Goal: Information Seeking & Learning: Check status

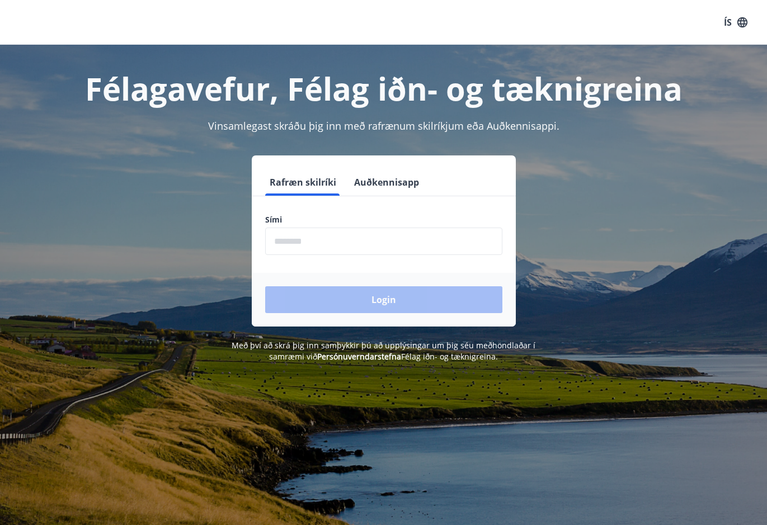
click at [324, 244] on input "phone" at bounding box center [383, 241] width 237 height 27
type input "********"
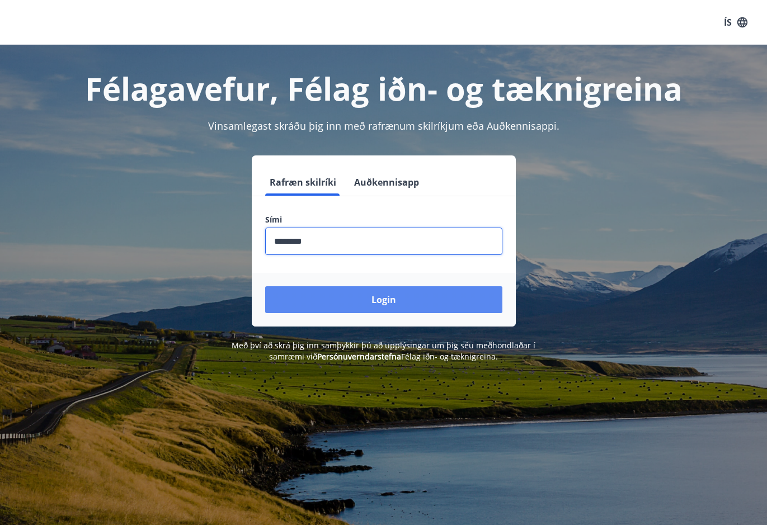
click at [325, 300] on button "Login" at bounding box center [383, 299] width 237 height 27
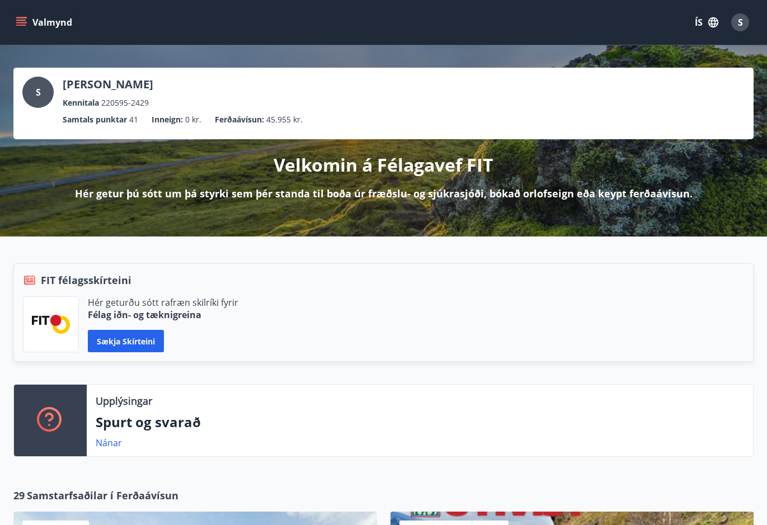
click at [22, 18] on icon "menu" at bounding box center [22, 17] width 12 height 1
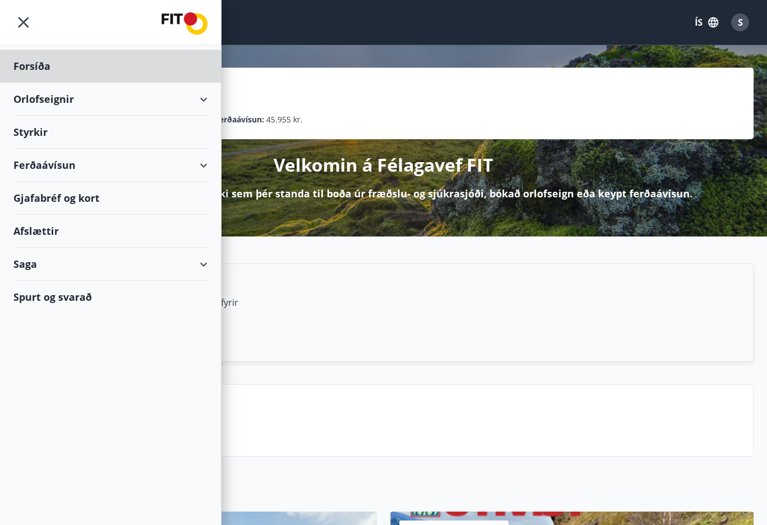
click at [46, 83] on div "Styrkir" at bounding box center [110, 66] width 194 height 33
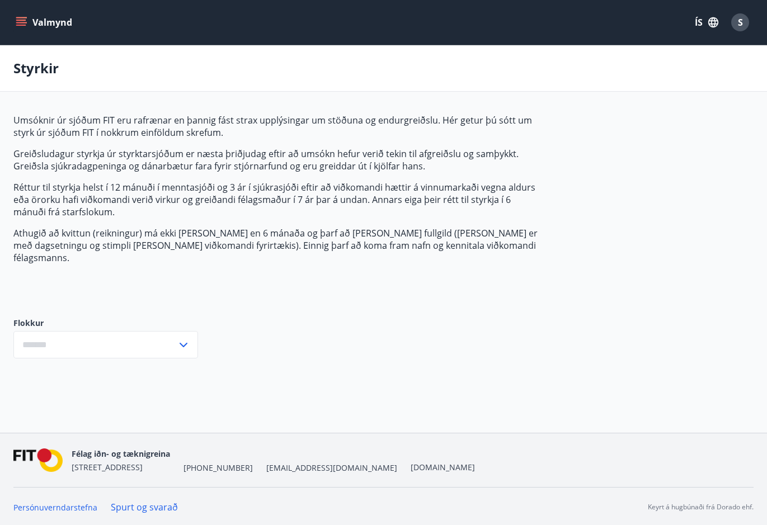
type input "***"
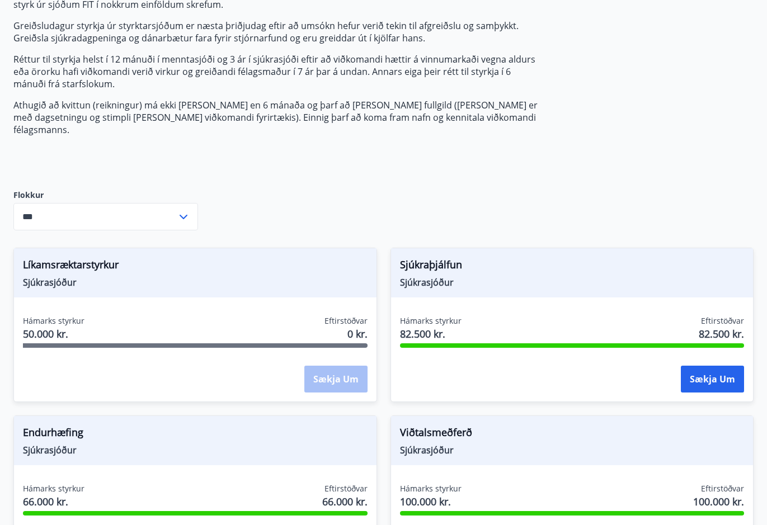
scroll to position [129, 0]
drag, startPoint x: 329, startPoint y: 302, endPoint x: 376, endPoint y: 333, distance: 56.2
click at [376, 333] on div "Líkamsræktarstyrkur Sjúkrasjóður Hámarks styrkur 50.000 kr. Eftirstöðvar 0 kr. …" at bounding box center [195, 324] width 364 height 154
drag, startPoint x: 376, startPoint y: 333, endPoint x: 412, endPoint y: 185, distance: 152.1
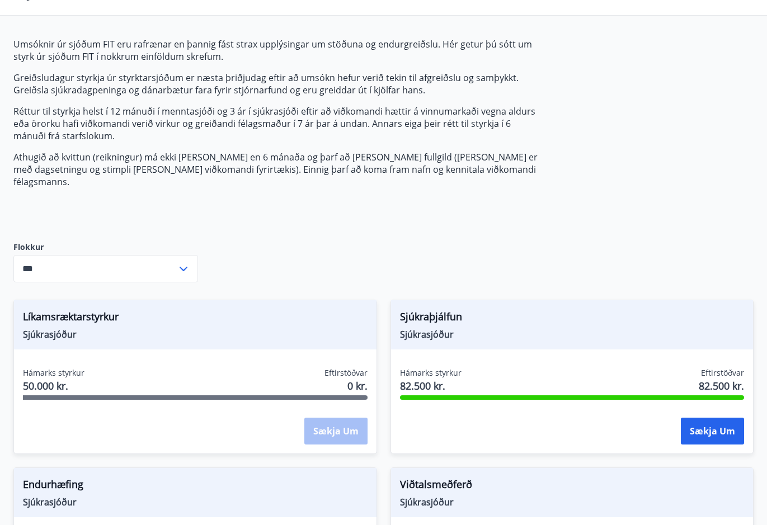
scroll to position [73, 0]
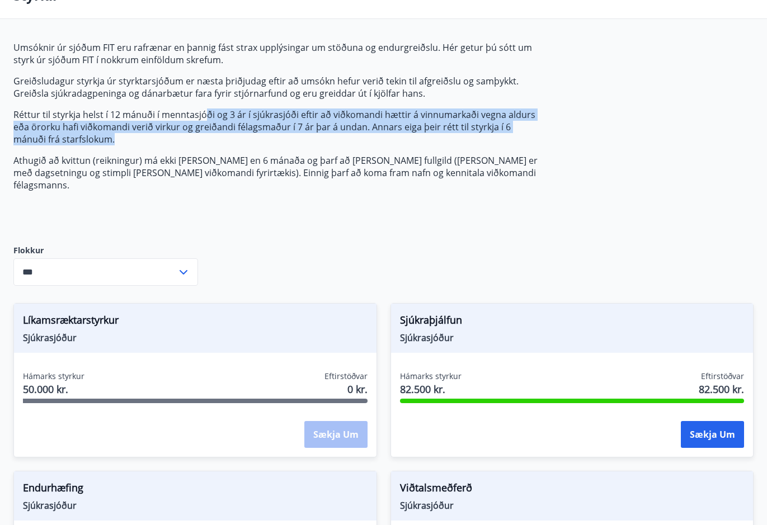
drag, startPoint x: 205, startPoint y: 109, endPoint x: 389, endPoint y: 144, distance: 187.2
click at [389, 144] on p "Réttur til styrkja helst í 12 mánuði í menntasjóði og 3 ár í sjúkrasjóði eftir …" at bounding box center [277, 127] width 528 height 37
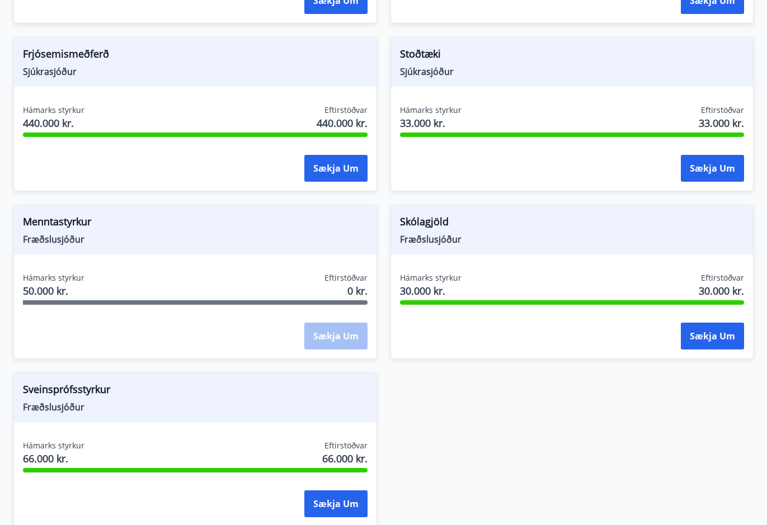
scroll to position [1188, 0]
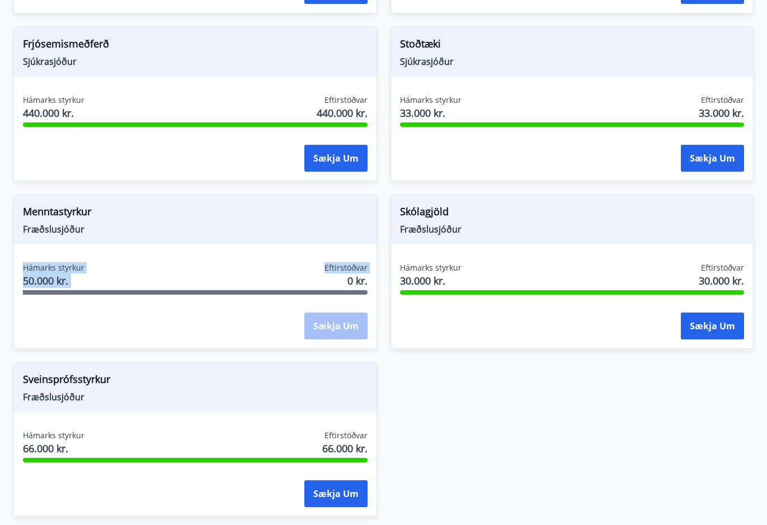
drag, startPoint x: 335, startPoint y: 227, endPoint x: 348, endPoint y: 268, distance: 44.0
click at [348, 268] on div "Menntastyrkur Fræðslusjóður Hámarks styrkur 50.000 kr. Eftirstöðvar 0 kr. Sækja…" at bounding box center [195, 272] width 364 height 154
click at [348, 273] on span "0 kr." at bounding box center [357, 280] width 20 height 15
click at [288, 228] on div "Menntastyrkur Fræðslusjóður" at bounding box center [195, 219] width 362 height 49
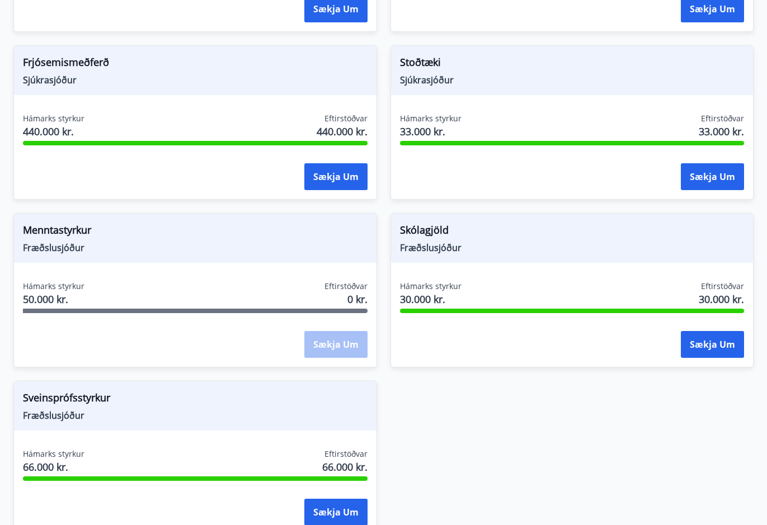
scroll to position [1275, 0]
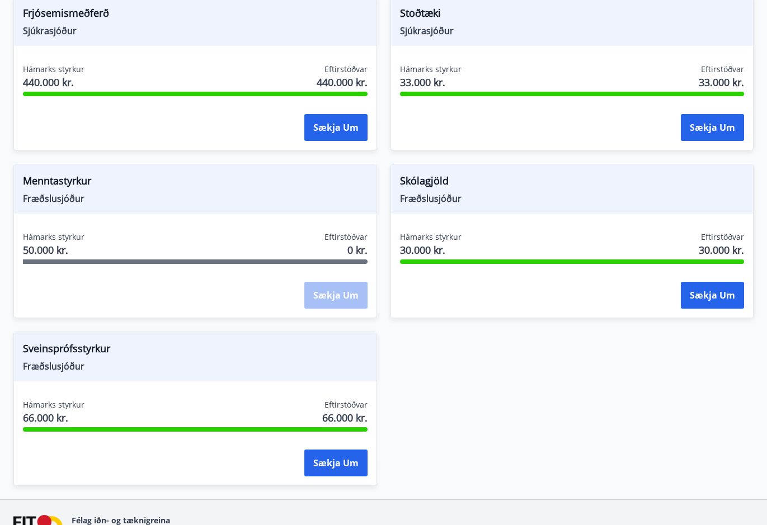
drag, startPoint x: 573, startPoint y: 349, endPoint x: 572, endPoint y: 327, distance: 21.8
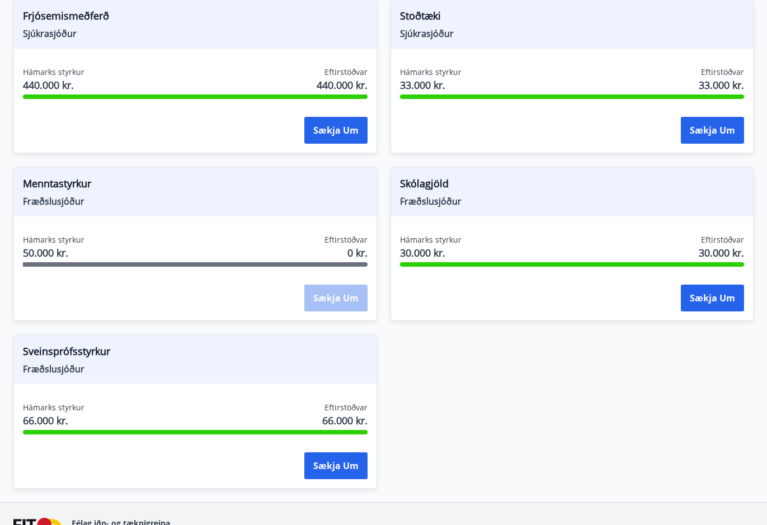
scroll to position [1207, 0]
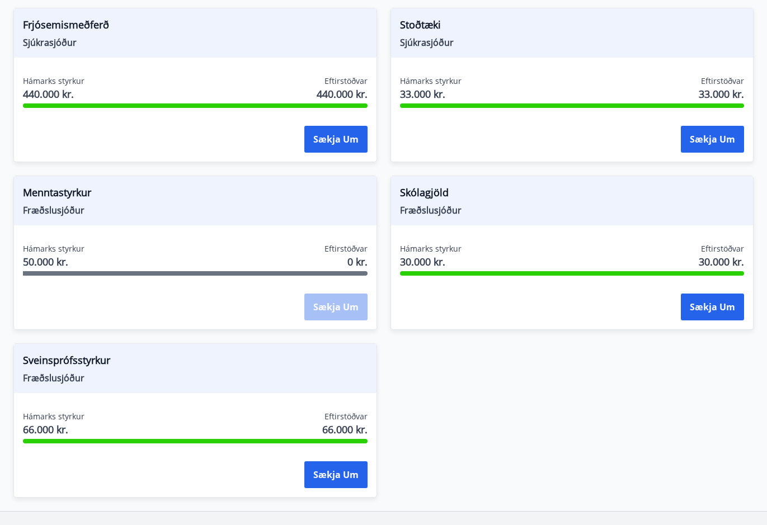
click at [326, 302] on div "Sækja um" at bounding box center [335, 308] width 63 height 28
drag, startPoint x: 56, startPoint y: 169, endPoint x: 56, endPoint y: 178, distance: 8.9
click at [56, 176] on div "Menntastyrkur Fræðslusjóður" at bounding box center [195, 200] width 362 height 49
click at [58, 204] on span "Fræðslusjóður" at bounding box center [195, 210] width 345 height 12
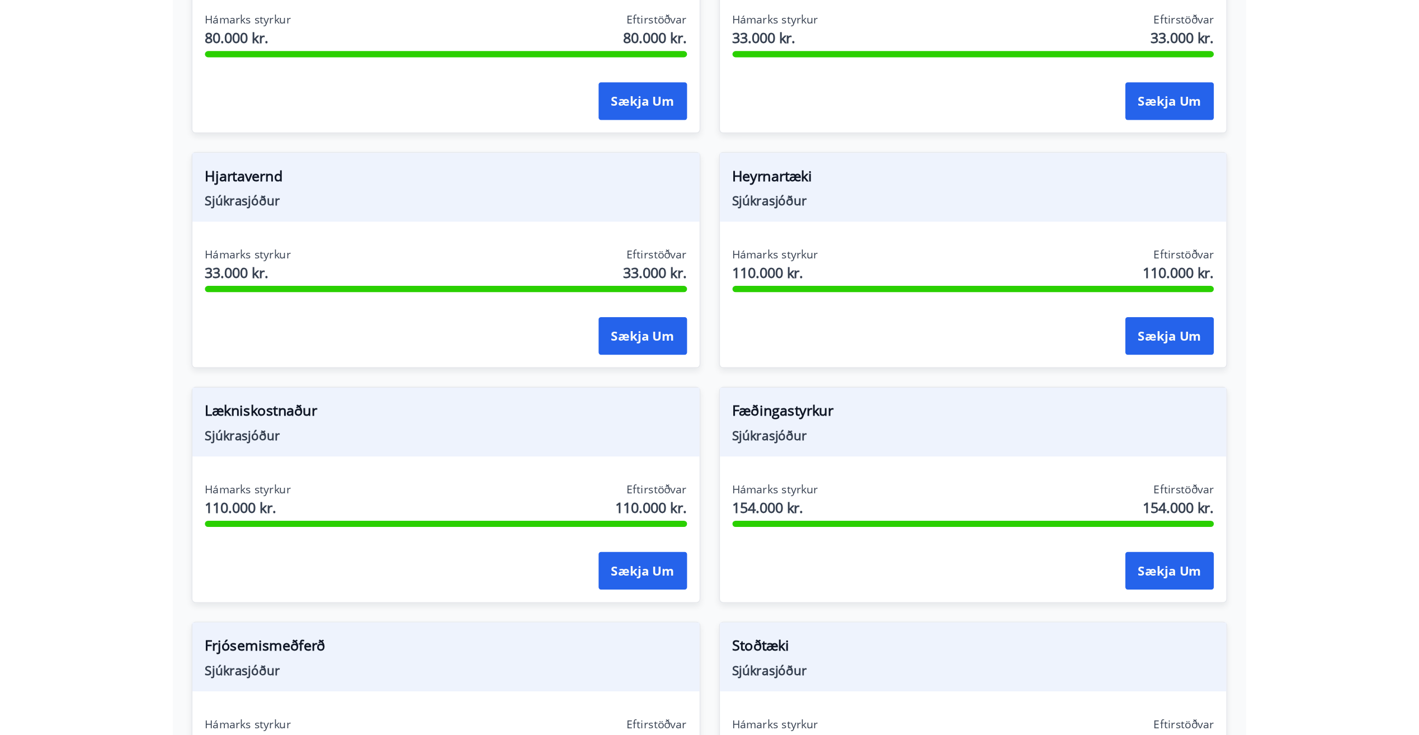
scroll to position [0, 0]
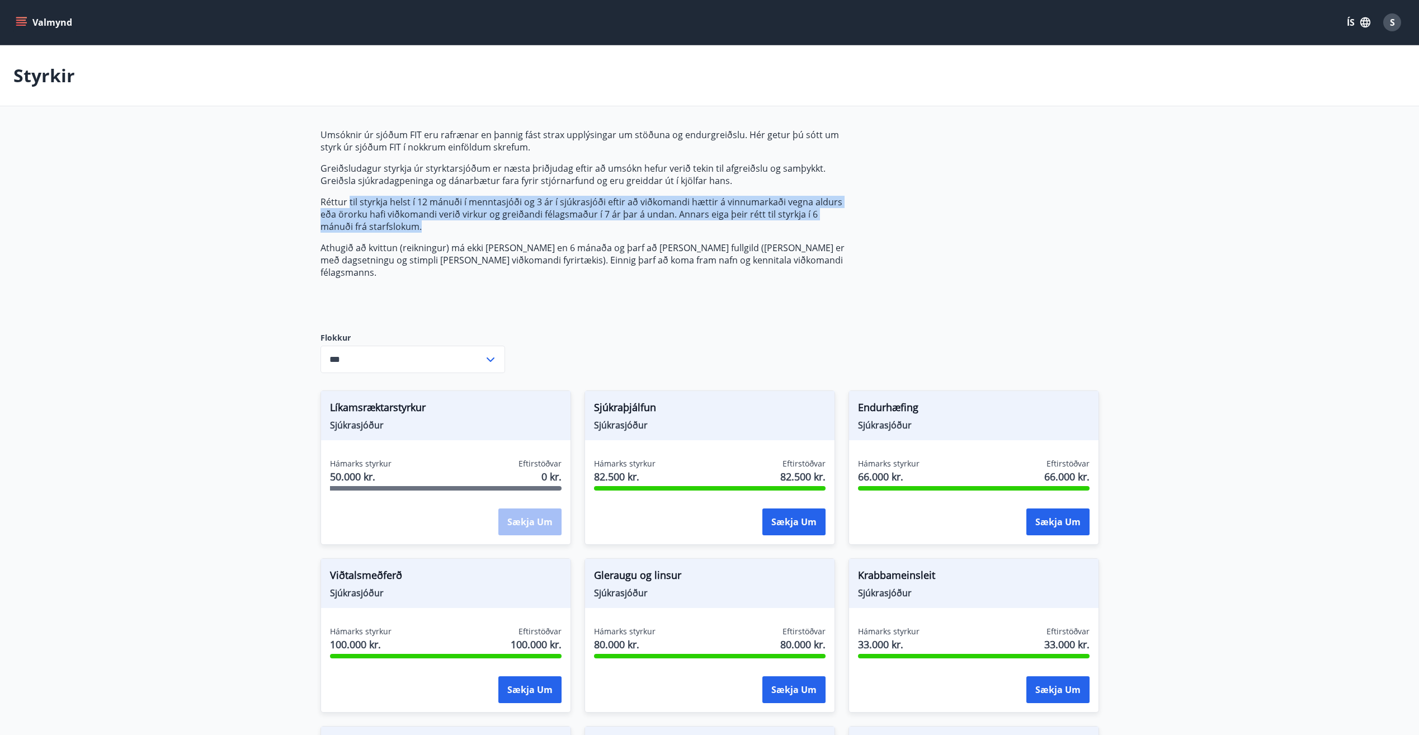
drag, startPoint x: 400, startPoint y: 207, endPoint x: 485, endPoint y: 229, distance: 87.6
click at [485, 229] on p "Réttur til styrkja helst í 12 mánuði í menntasjóði og 3 ár í sjúkrasjóði eftir …" at bounding box center [584, 214] width 528 height 37
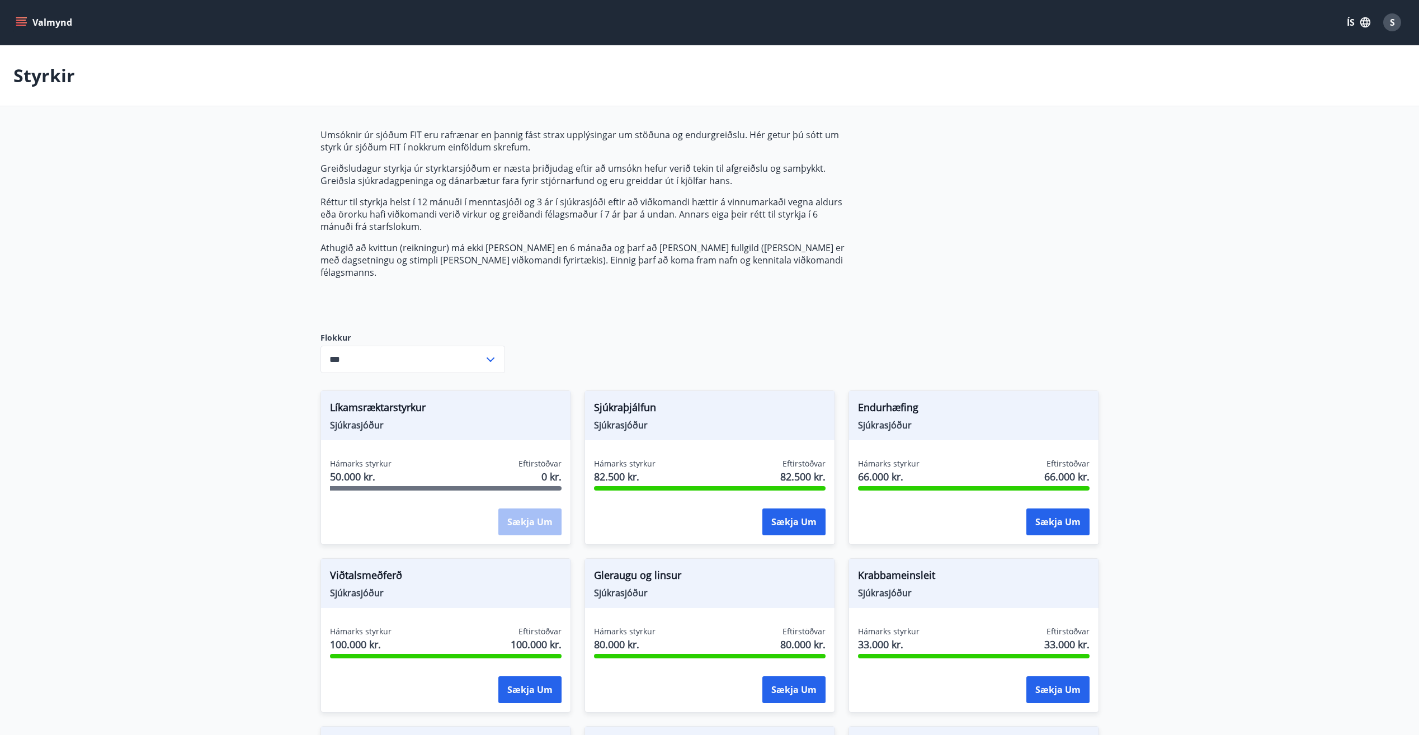
drag, startPoint x: 485, startPoint y: 229, endPoint x: 475, endPoint y: 128, distance: 101.7
click at [475, 128] on main "Styrkir Umsóknir úr sjóðum FIT eru rafrænar en þannig fást strax upplýsingar um…" at bounding box center [709, 637] width 1419 height 1184
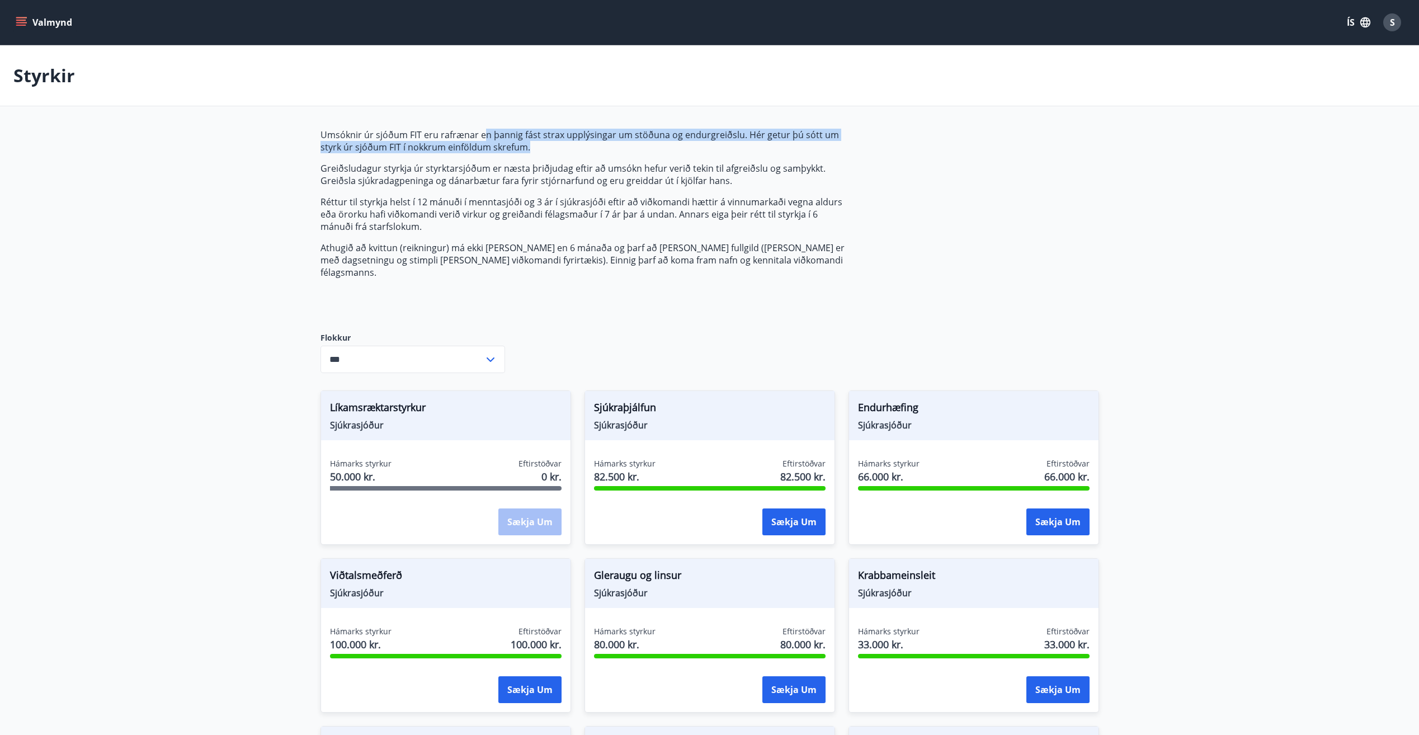
drag, startPoint x: 491, startPoint y: 126, endPoint x: 694, endPoint y: 142, distance: 204.1
click at [694, 142] on main "Styrkir Umsóknir úr sjóðum FIT eru rafrænar en þannig fást strax upplýsingar um…" at bounding box center [709, 637] width 1419 height 1184
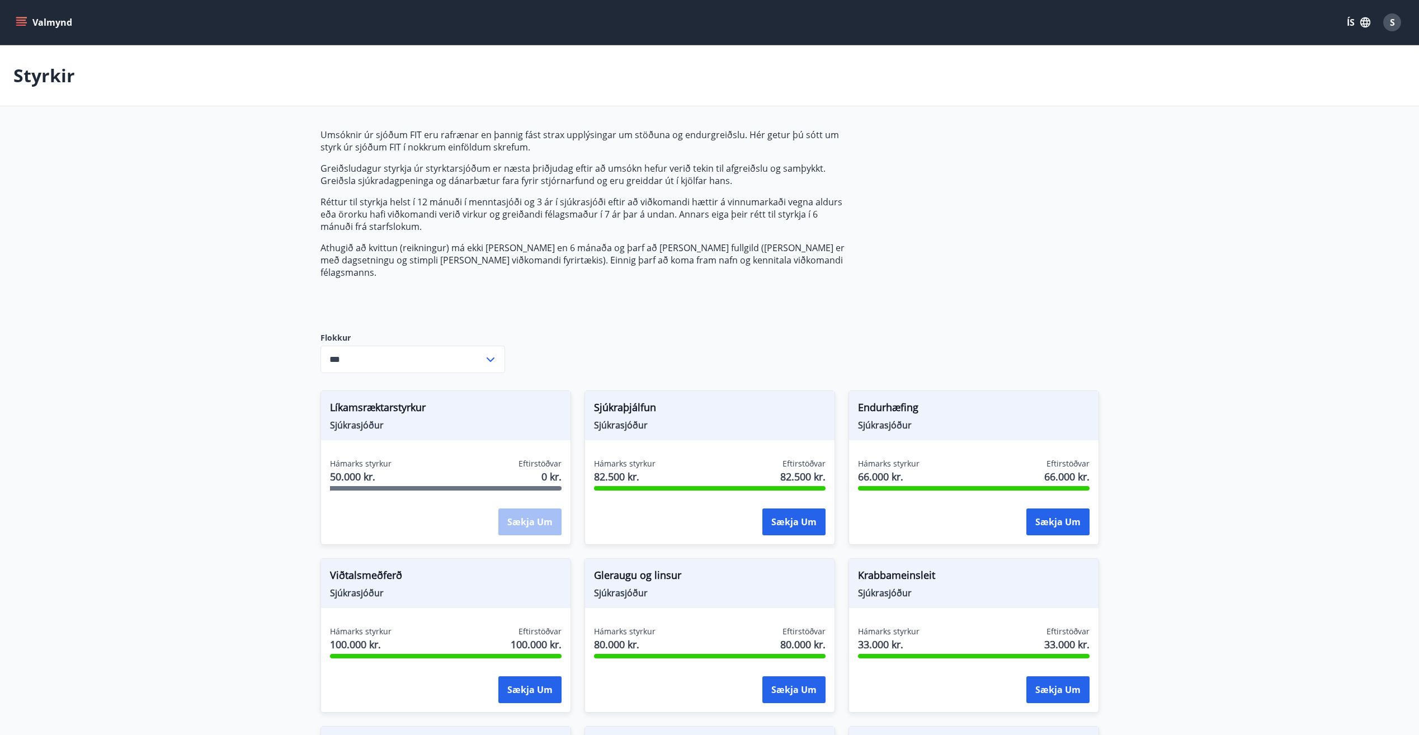
drag, startPoint x: 694, startPoint y: 142, endPoint x: 620, endPoint y: 197, distance: 92.6
click at [625, 199] on p "Réttur til styrkja helst í 12 mánuði í menntasjóði og 3 ár í sjúkrasjóði eftir …" at bounding box center [584, 214] width 528 height 37
click at [25, 19] on icon "menu" at bounding box center [21, 22] width 11 height 11
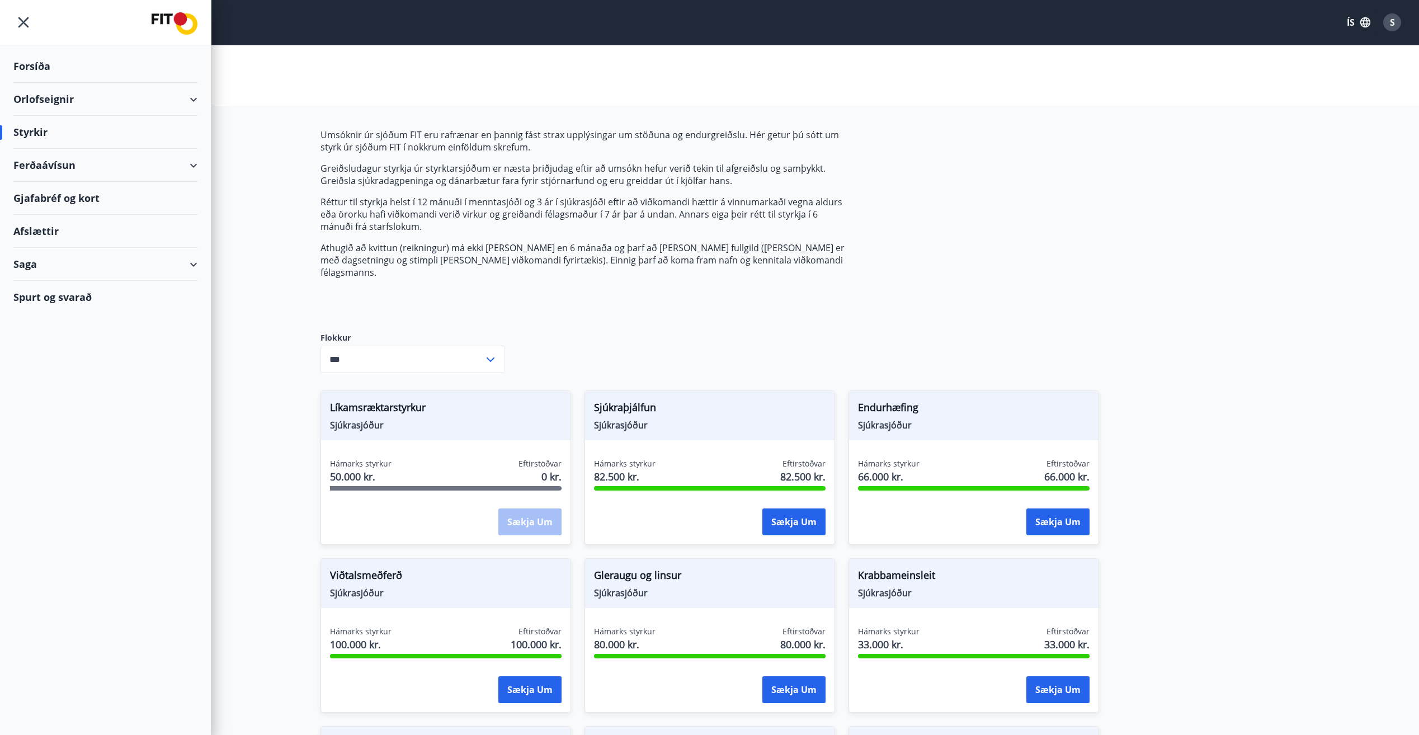
click at [138, 272] on div "Saga" at bounding box center [105, 264] width 184 height 33
click at [56, 407] on div "Styrkjasaga" at bounding box center [105, 409] width 166 height 23
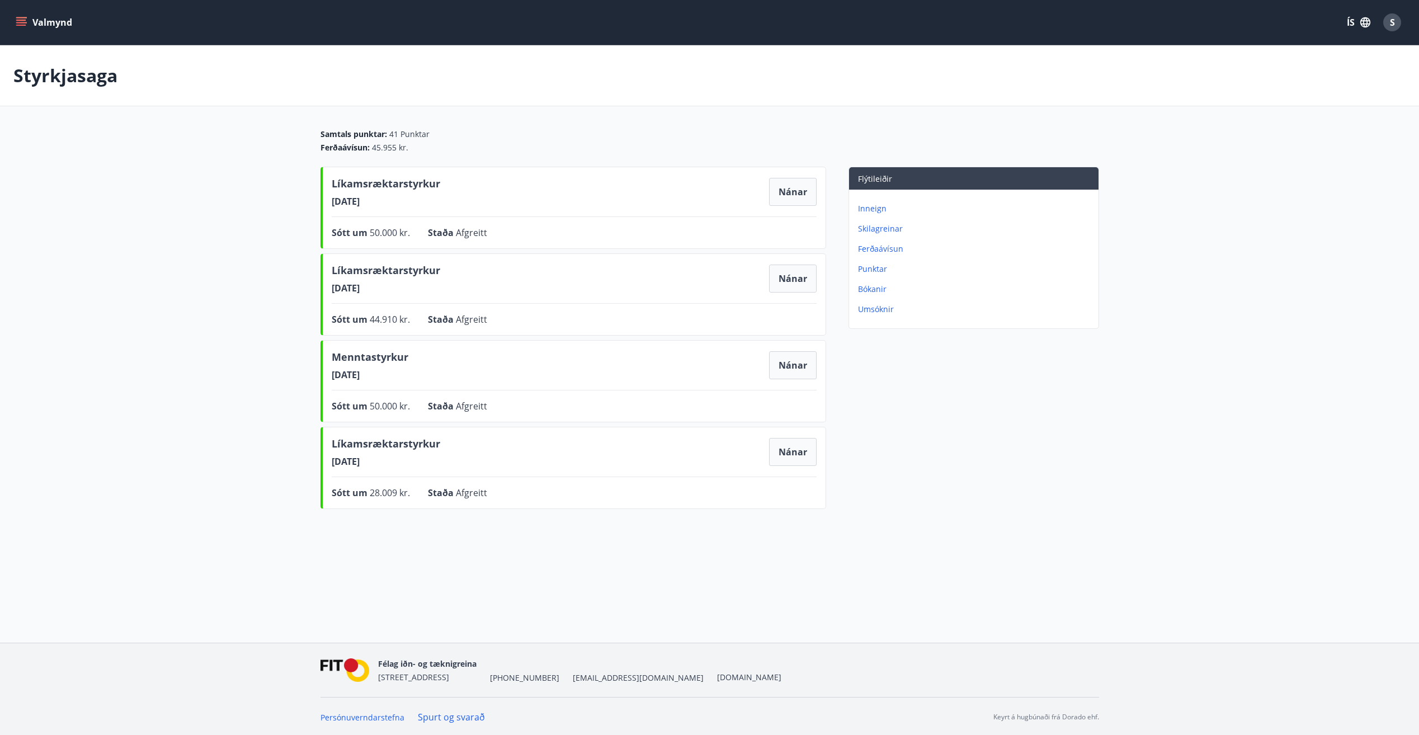
drag, startPoint x: 334, startPoint y: 205, endPoint x: 422, endPoint y: 201, distance: 87.9
click at [422, 201] on span "[DATE]" at bounding box center [386, 201] width 109 height 12
drag, startPoint x: 333, startPoint y: 288, endPoint x: 441, endPoint y: 291, distance: 107.4
click at [441, 291] on div "Líkamsræktarstyrkur [DATE] Nánar" at bounding box center [574, 278] width 485 height 31
drag, startPoint x: 328, startPoint y: 380, endPoint x: 415, endPoint y: 378, distance: 87.3
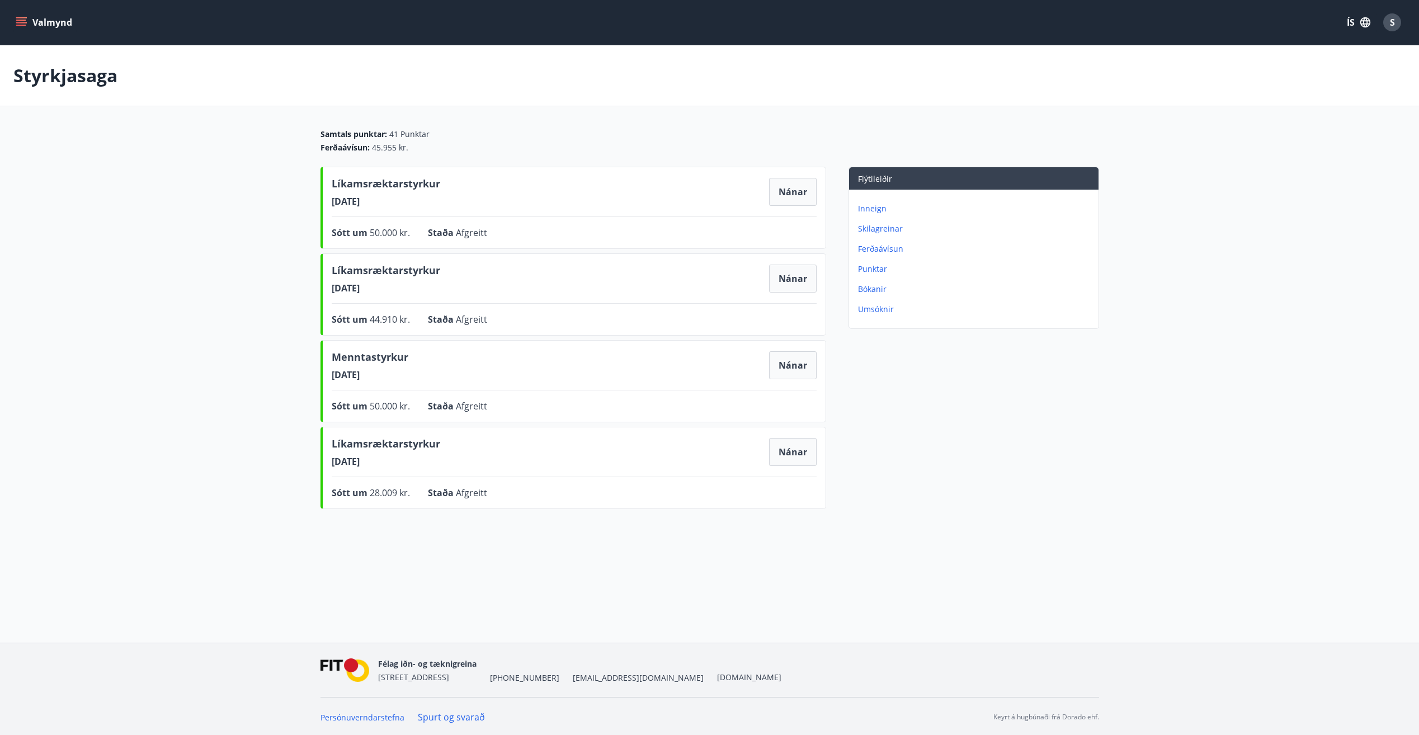
click at [415, 378] on div "Menntastyrkur [DATE] Nánar Sótt um 50.000 kr. Staða Afgreitt Nánar" at bounding box center [573, 381] width 506 height 82
drag, startPoint x: 415, startPoint y: 378, endPoint x: 318, endPoint y: 459, distance: 126.7
click at [318, 459] on div "Samtals punktar : 41 Punktar Ferðaávísun : 45.955 kr. Líkamsræktarstyrkur [DATE…" at bounding box center [709, 321] width 805 height 385
drag, startPoint x: 318, startPoint y: 459, endPoint x: 440, endPoint y: 474, distance: 123.5
click at [440, 474] on div "Líkamsræktarstyrkur [DATE] Nánar Sótt um 28.009 kr. Staða Afgreitt Nánar" at bounding box center [573, 468] width 506 height 82
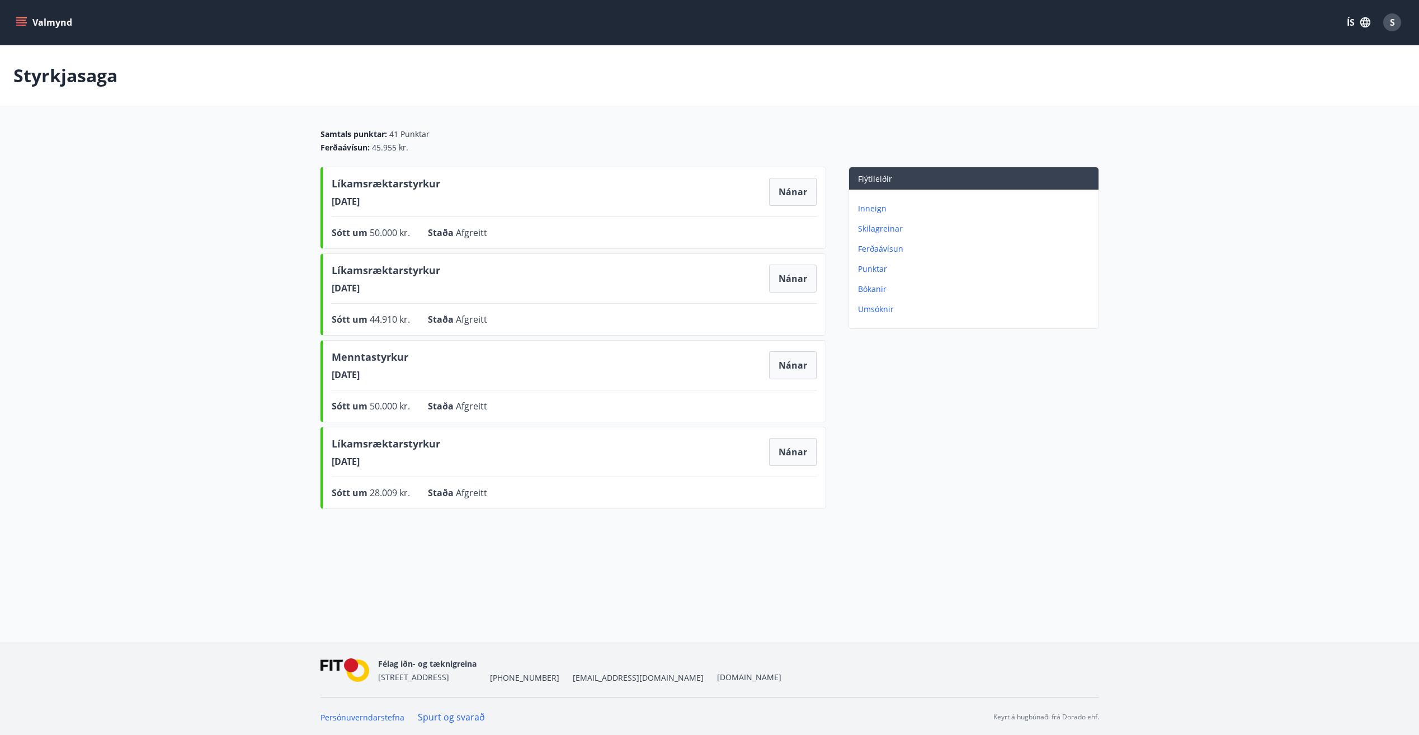
drag, startPoint x: 394, startPoint y: 372, endPoint x: 322, endPoint y: 376, distance: 72.3
click at [322, 376] on div "Menntastyrkur [DATE] Nánar Sótt um 50.000 kr. Staða Afgreitt Nánar" at bounding box center [573, 381] width 506 height 82
drag, startPoint x: 322, startPoint y: 376, endPoint x: 267, endPoint y: 383, distance: 54.7
click at [267, 383] on main "Styrkjasaga Samtals punktar : 41 Punktar Ferðaávísun : 45.955 kr. Líkamsræktars…" at bounding box center [709, 279] width 1419 height 468
drag, startPoint x: 398, startPoint y: 199, endPoint x: 315, endPoint y: 197, distance: 83.4
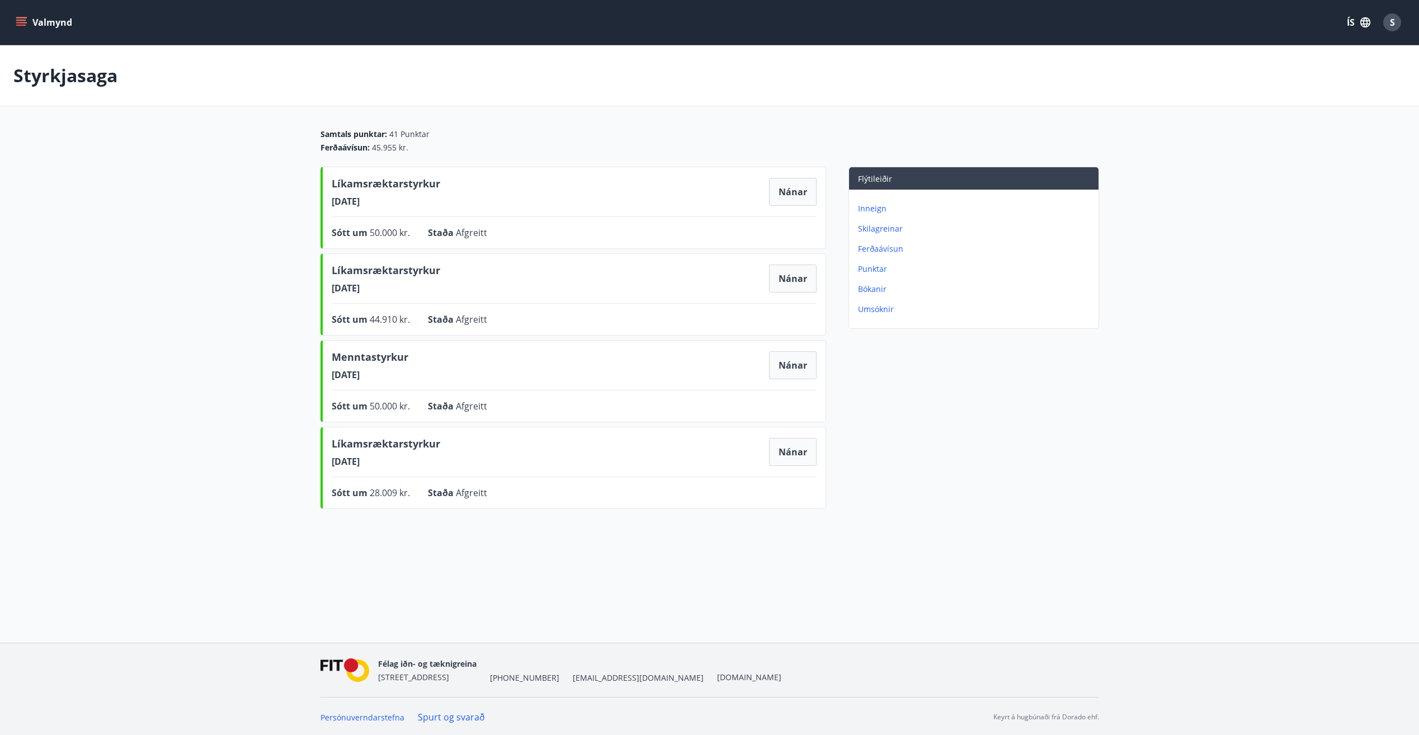
click at [315, 197] on div "Samtals punktar : 41 Punktar Ferðaávísun : 45.955 kr. Líkamsræktarstyrkur [DATE…" at bounding box center [709, 321] width 805 height 385
click at [775, 194] on button "Nánar" at bounding box center [793, 192] width 48 height 28
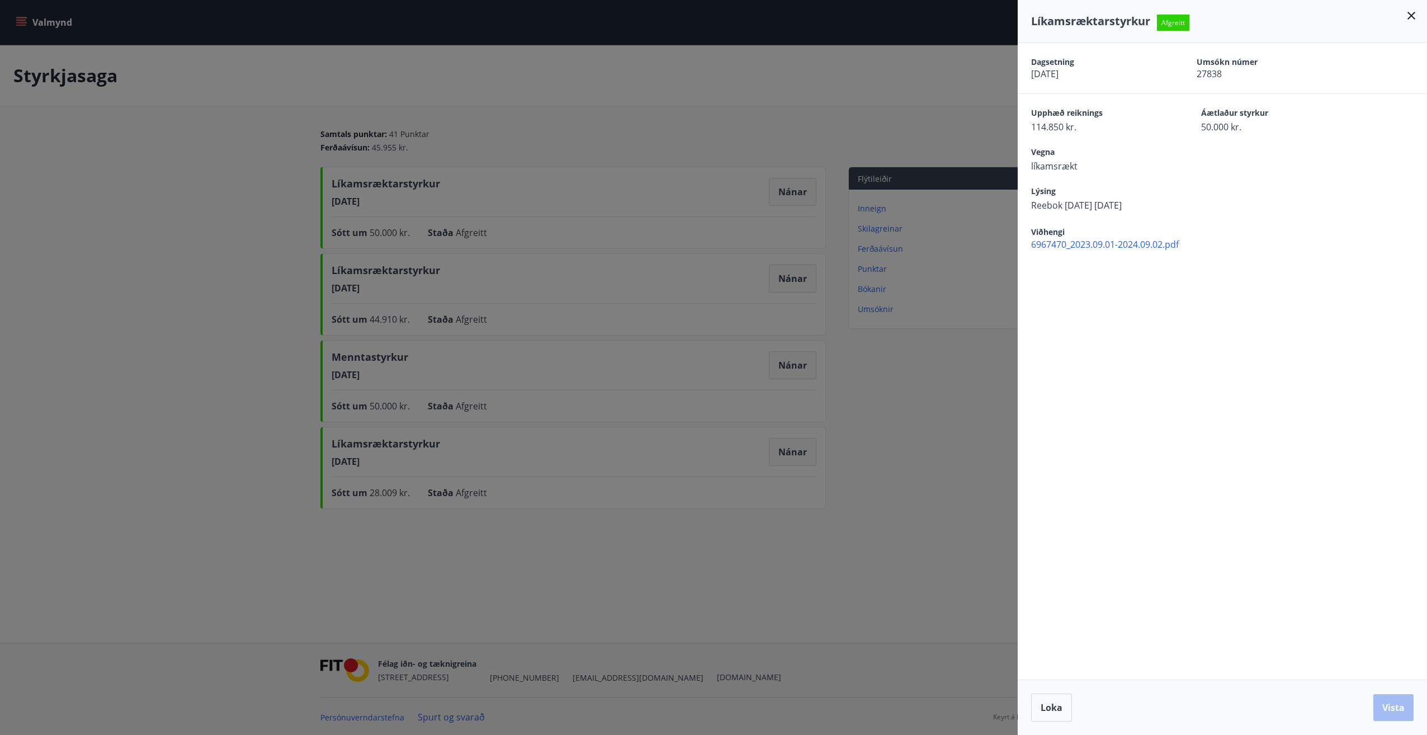
click at [775, 16] on icon at bounding box center [1411, 15] width 13 height 13
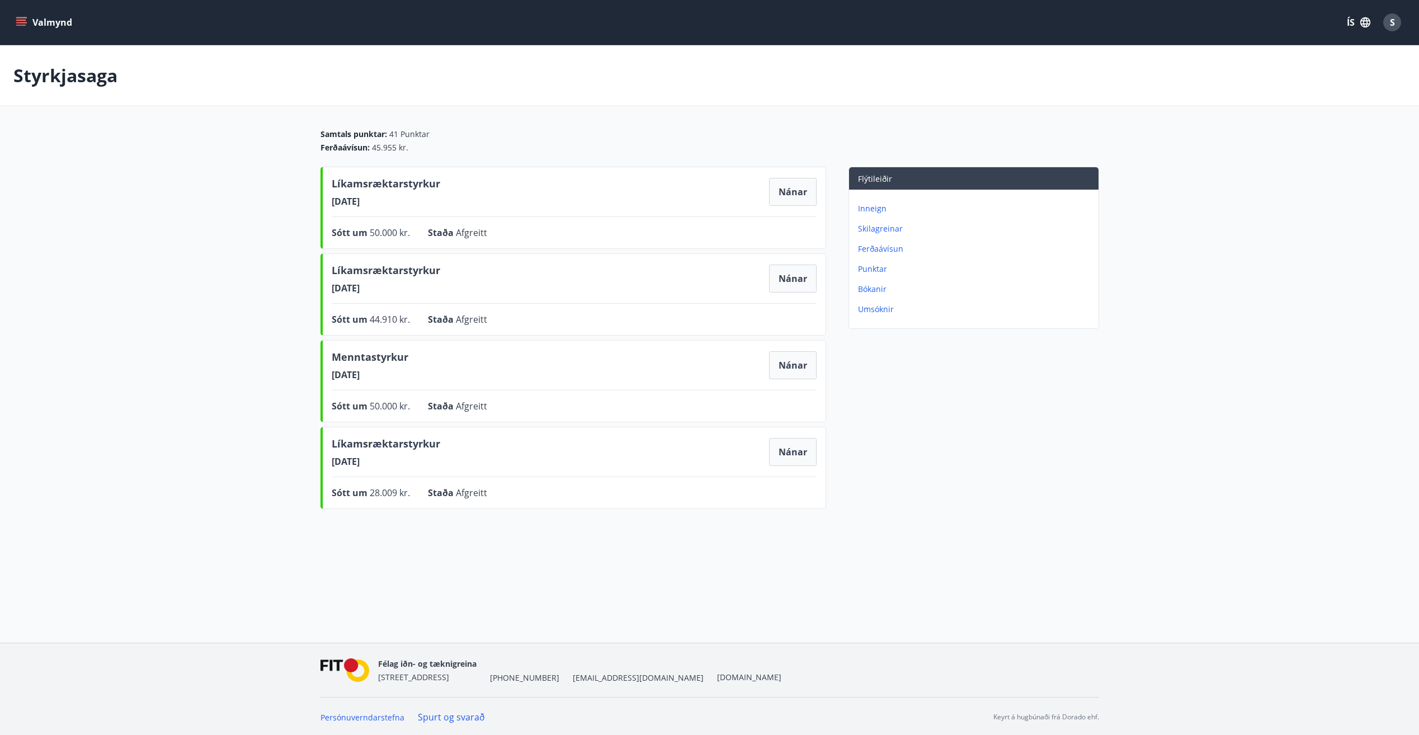
click at [775, 74] on div "Styrkjasaga" at bounding box center [709, 75] width 1419 height 61
click at [775, 454] on div "Samtals punktar : 41 Punktar Ferðaávísun : 45.955 kr. Líkamsræktarstyrkur [DATE…" at bounding box center [709, 321] width 805 height 385
click at [775, 397] on div "Samtals punktar : 41 Punktar Ferðaávísun : 45.955 kr. Líkamsræktarstyrkur [DATE…" at bounding box center [709, 321] width 805 height 385
drag, startPoint x: 437, startPoint y: 269, endPoint x: 322, endPoint y: 271, distance: 115.8
click at [322, 271] on div "Líkamsræktarstyrkur [DATE] Nánar Sótt um 44.910 kr. Staða Afgreitt Nánar" at bounding box center [573, 294] width 506 height 82
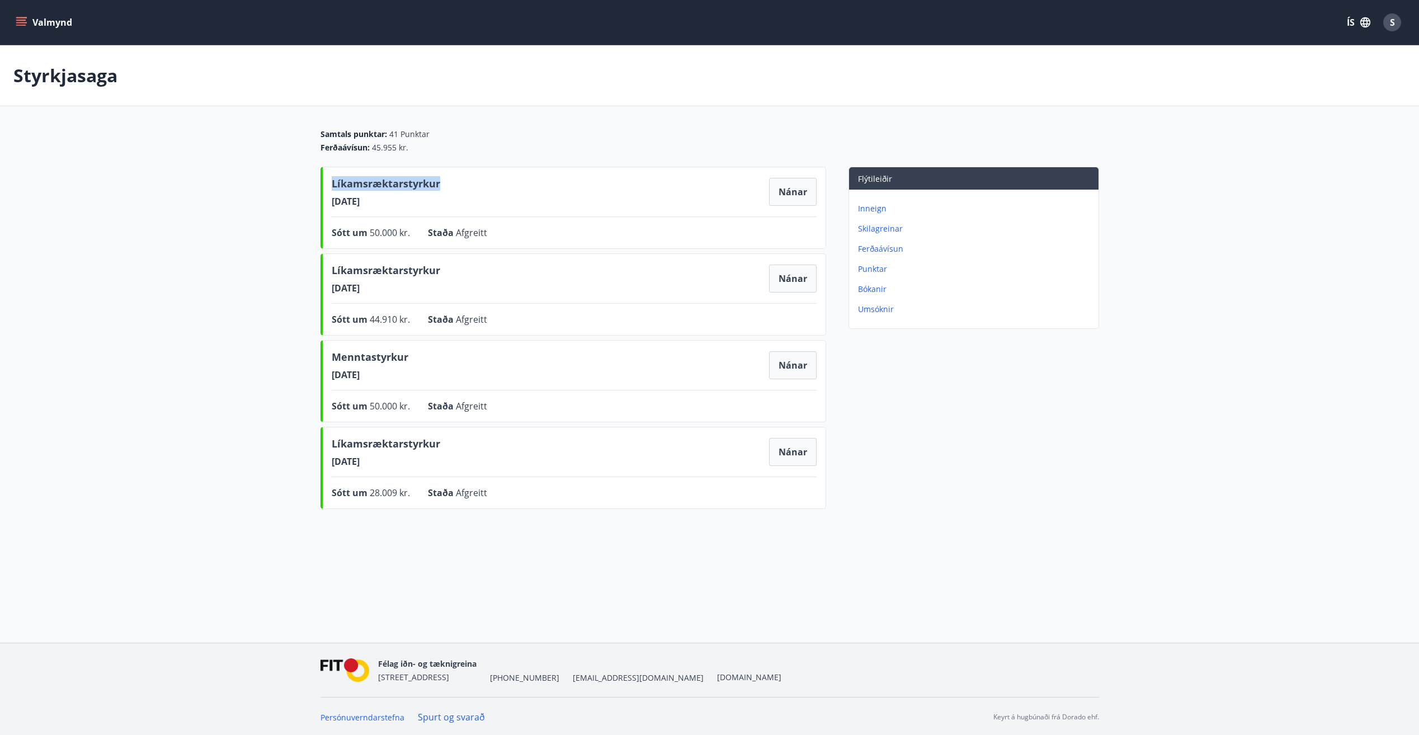
drag, startPoint x: 322, startPoint y: 271, endPoint x: 320, endPoint y: 177, distance: 94.5
click at [320, 177] on div "Líkamsræktarstyrkur [DATE] Nánar Sótt um 50.000 kr. Staða Afgreitt Nánar" at bounding box center [573, 208] width 506 height 82
drag, startPoint x: 320, startPoint y: 177, endPoint x: 209, endPoint y: 249, distance: 132.9
click at [209, 249] on main "Styrkjasaga Samtals punktar : 41 Punktar Ferðaávísun : 45.955 kr. Líkamsræktars…" at bounding box center [709, 279] width 1419 height 468
drag, startPoint x: 325, startPoint y: 449, endPoint x: 462, endPoint y: 463, distance: 137.8
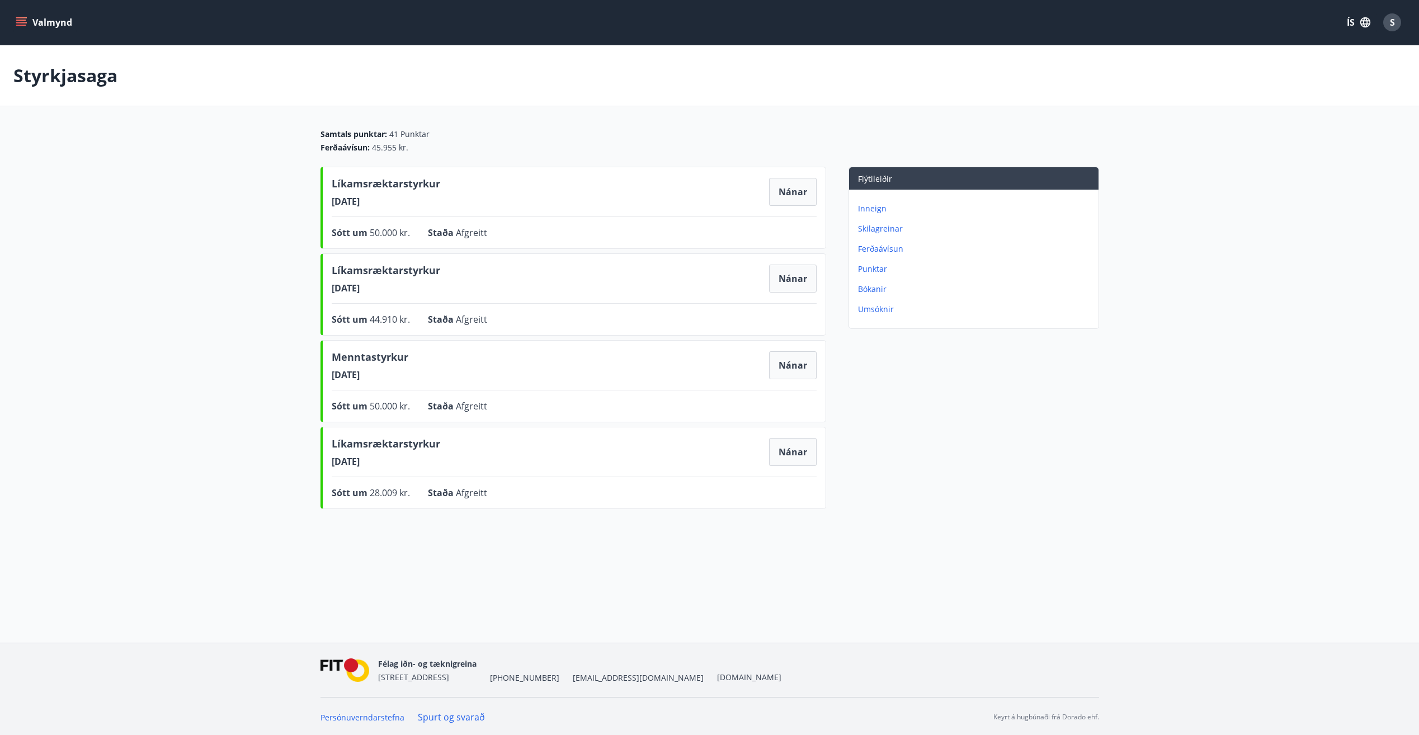
click at [462, 463] on div "Líkamsræktarstyrkur [DATE] Nánar Sótt um 28.009 kr. Staða Afgreitt Nánar" at bounding box center [573, 468] width 506 height 82
drag, startPoint x: 462, startPoint y: 463, endPoint x: 360, endPoint y: 352, distance: 150.8
click at [360, 352] on div "Menntastyrkur [DATE] Nánar" at bounding box center [574, 365] width 485 height 31
drag, startPoint x: 360, startPoint y: 352, endPoint x: 261, endPoint y: 363, distance: 99.0
click at [261, 363] on main "Styrkjasaga Samtals punktar : 41 Punktar Ferðaávísun : 45.955 kr. Líkamsræktars…" at bounding box center [709, 279] width 1419 height 468
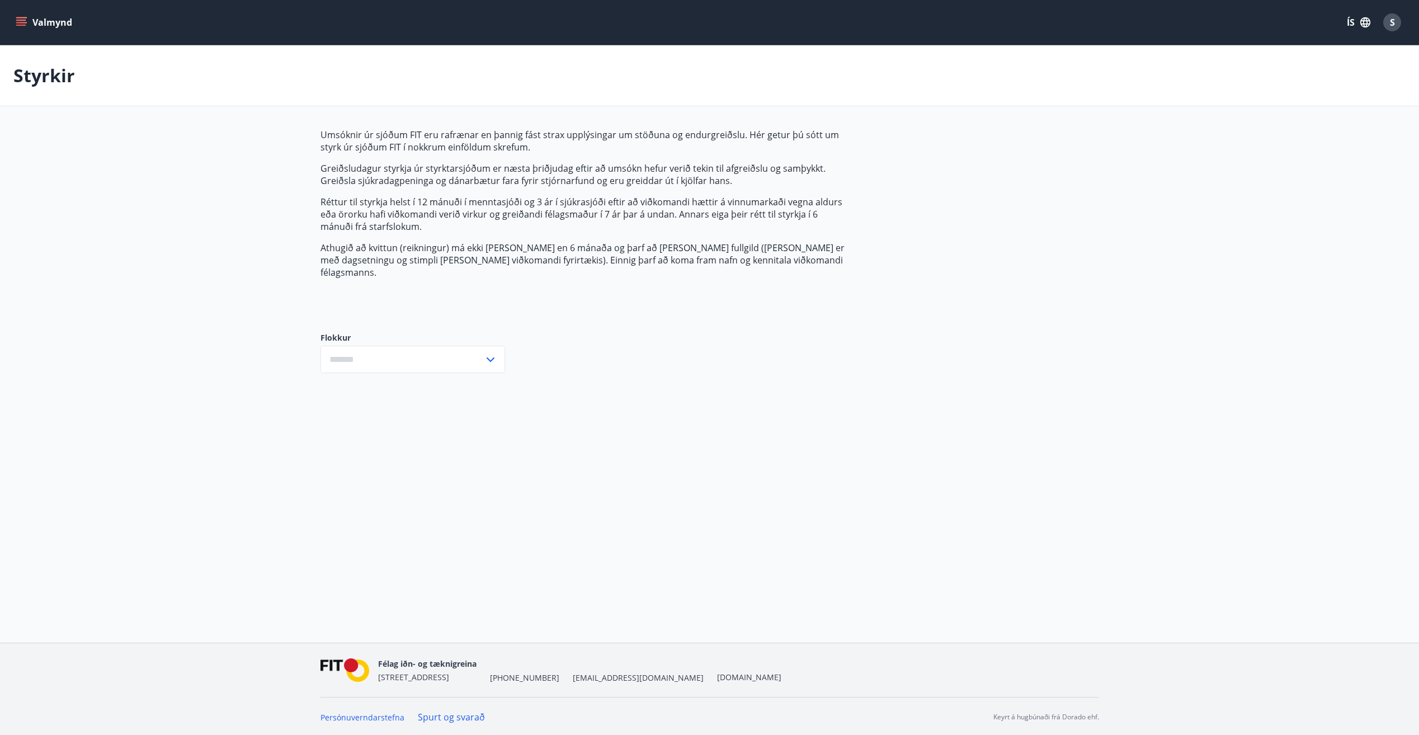
type input "***"
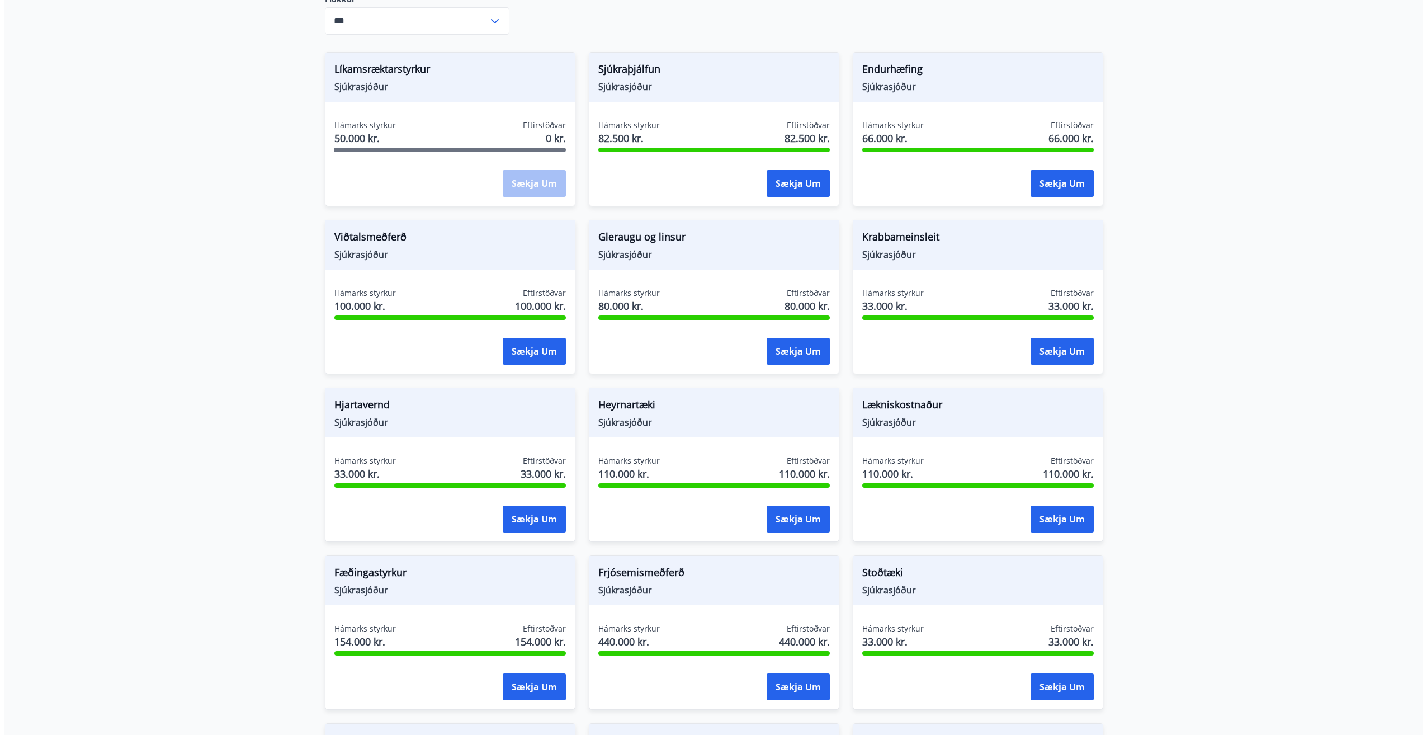
scroll to position [336, 0]
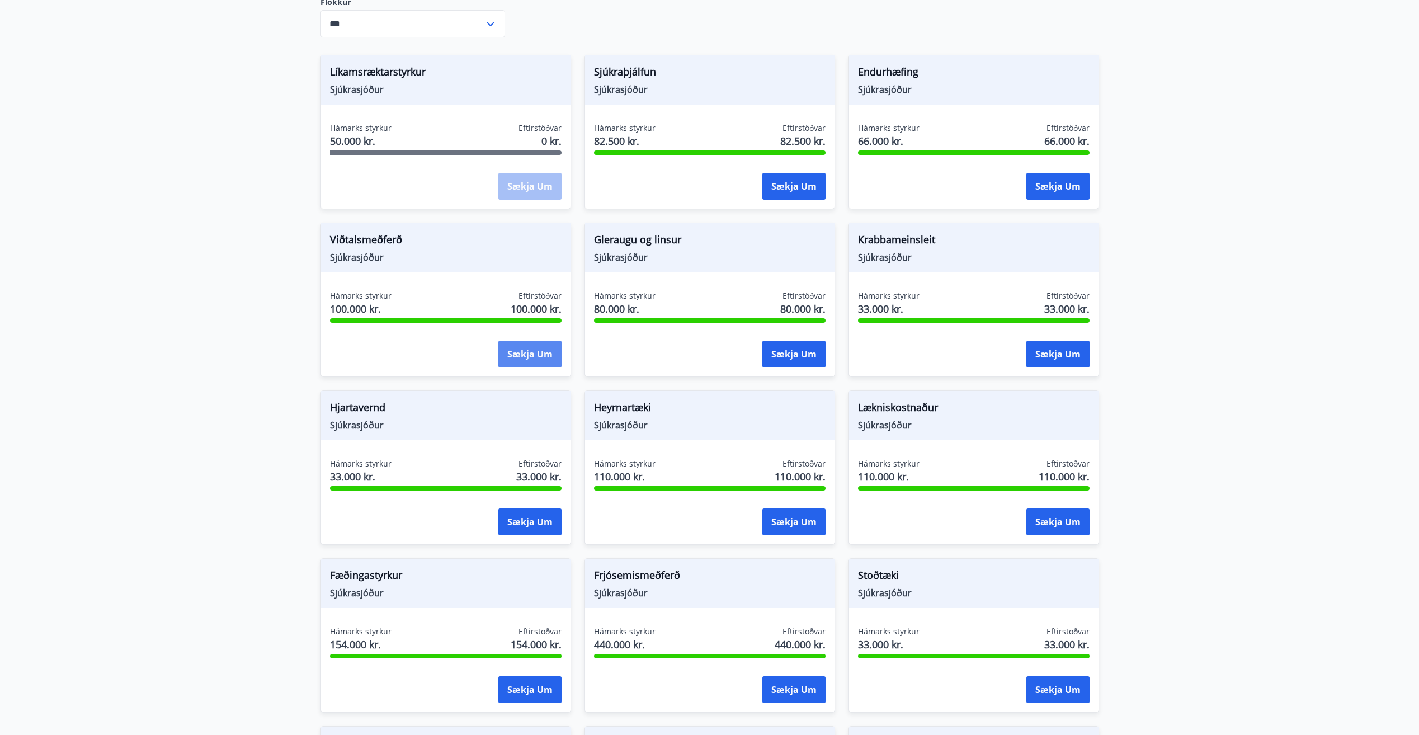
click at [525, 341] on button "Sækja um" at bounding box center [529, 354] width 63 height 27
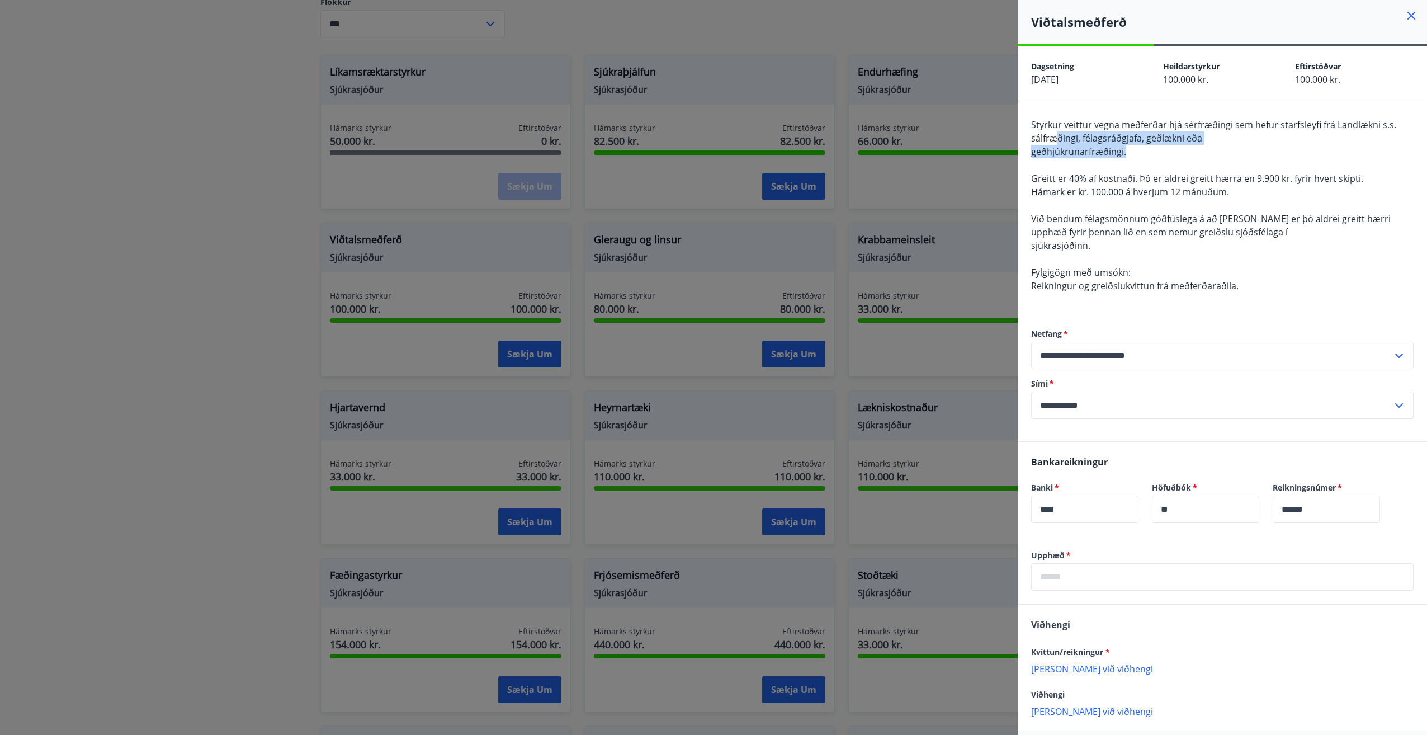
drag, startPoint x: 1056, startPoint y: 134, endPoint x: 1148, endPoint y: 155, distance: 94.7
click at [775, 155] on div "Styrkur veittur vegna meðferðar hjá sérfræðingi sem hefur starfsleyfi frá Landl…" at bounding box center [1222, 212] width 383 height 188
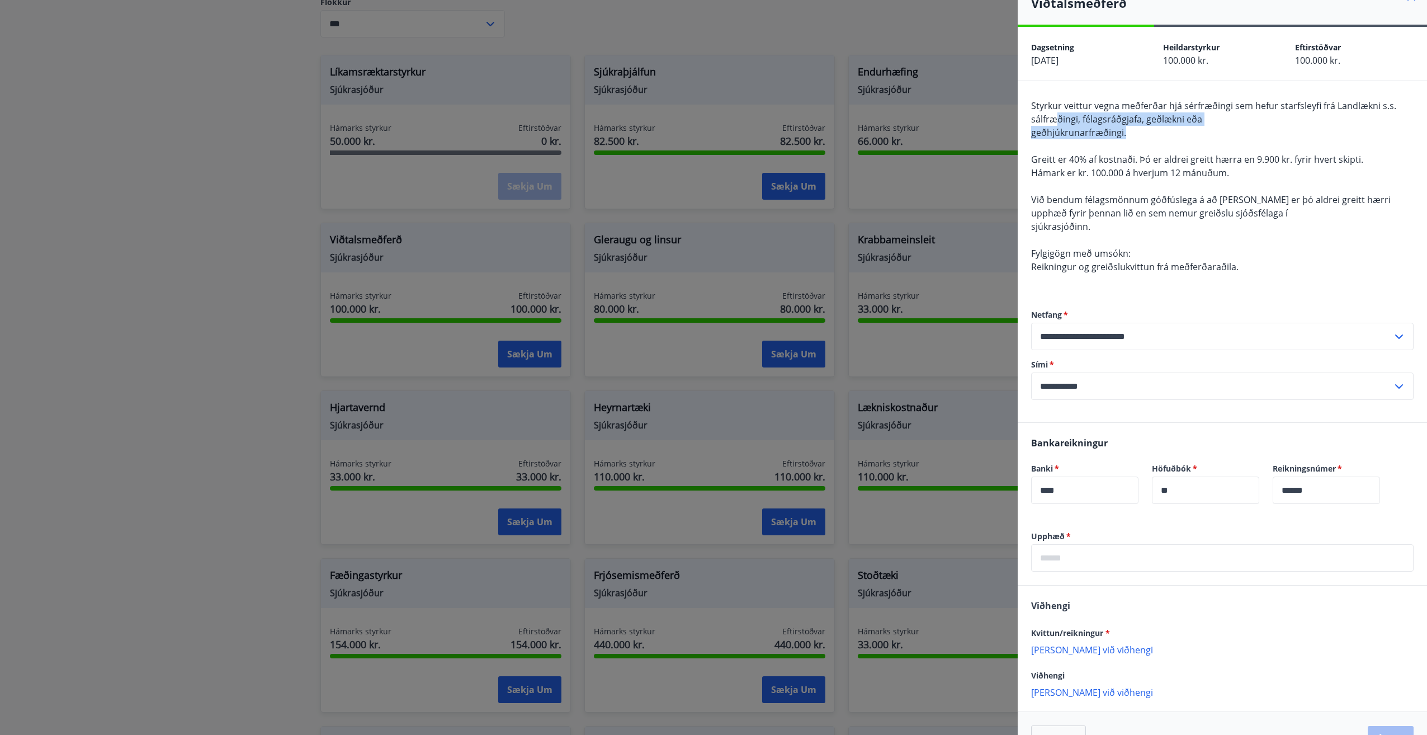
scroll to position [51, 0]
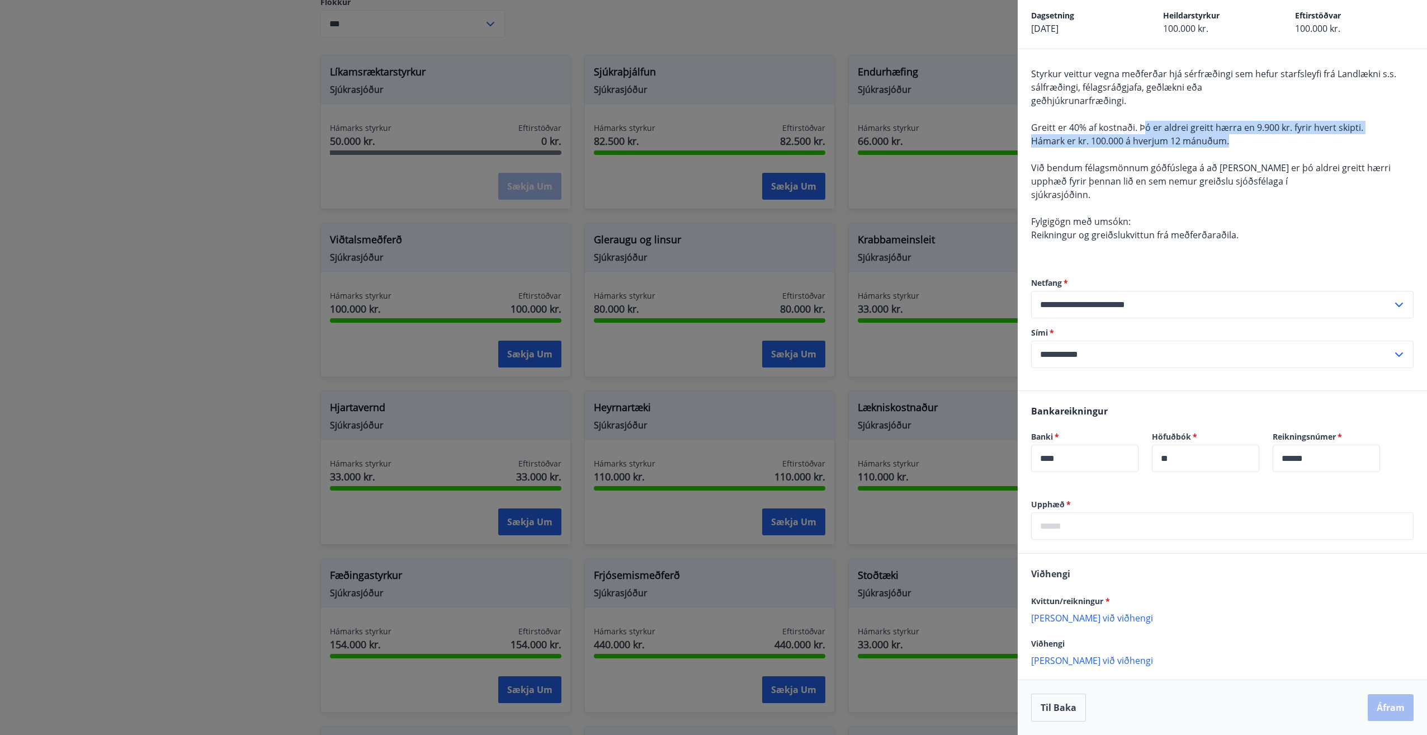
drag, startPoint x: 1144, startPoint y: 132, endPoint x: 1249, endPoint y: 140, distance: 106.0
click at [775, 140] on div "Styrkur veittur vegna meðferðar hjá sérfræðingi sem hefur starfsleyfi frá Landl…" at bounding box center [1222, 161] width 383 height 188
drag, startPoint x: 1249, startPoint y: 140, endPoint x: 1222, endPoint y: 192, distance: 58.6
click at [775, 192] on div "Styrkur veittur vegna meðferðar hjá sérfræðingi sem hefur starfsleyfi frá Landl…" at bounding box center [1222, 161] width 383 height 188
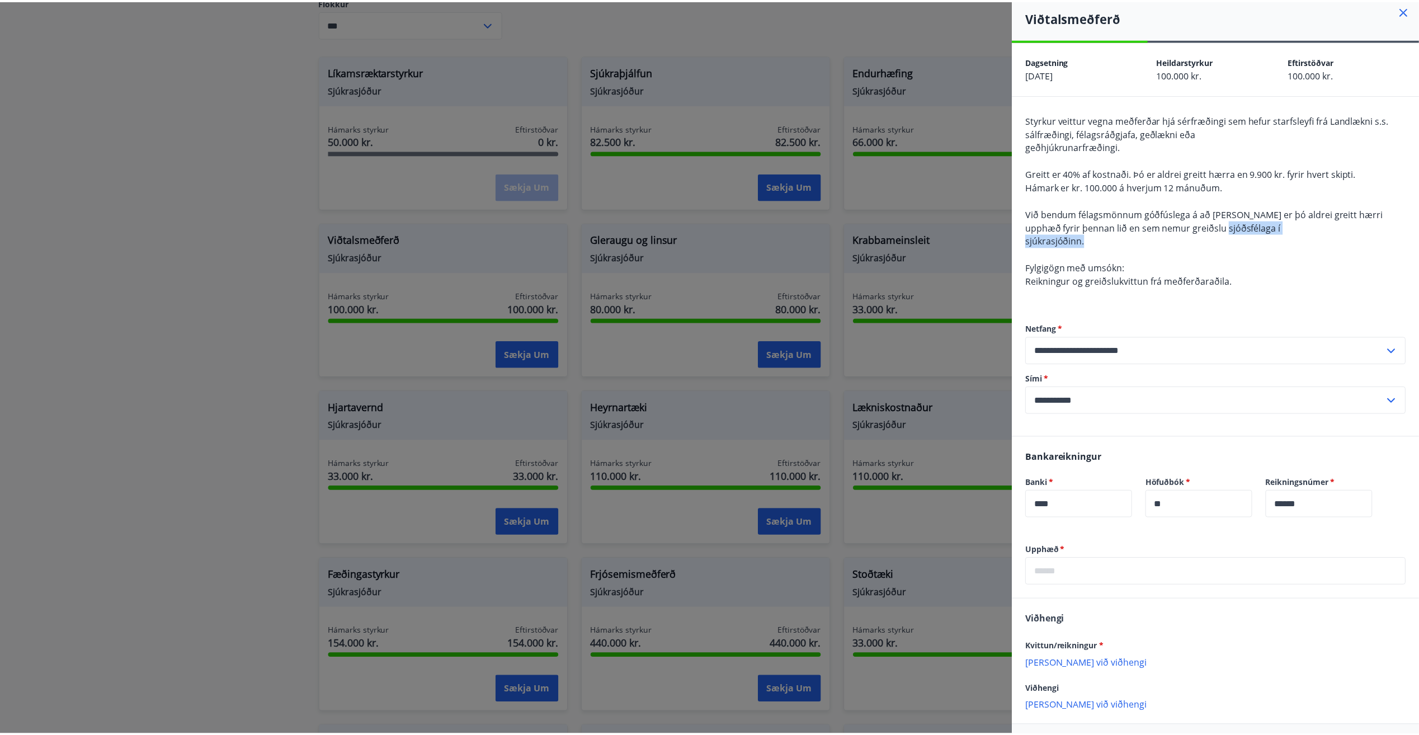
scroll to position [0, 0]
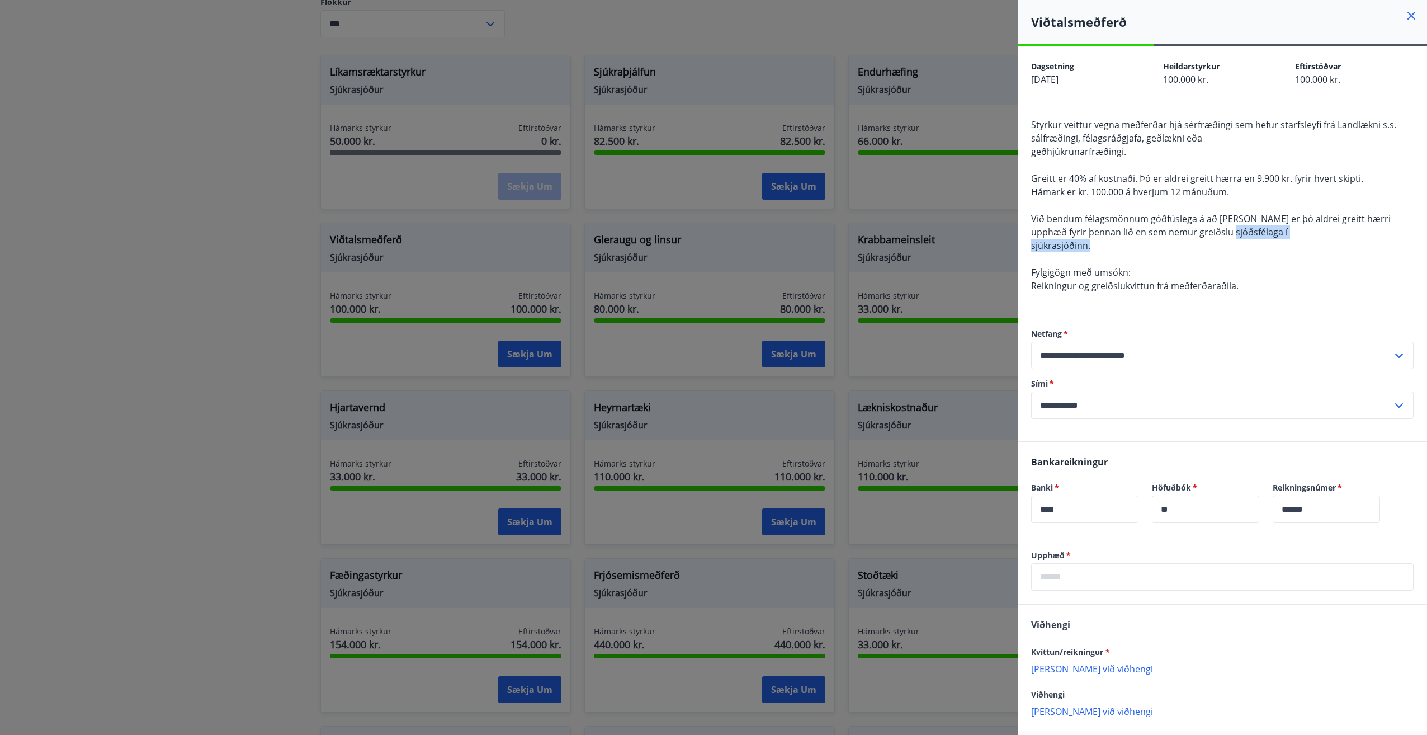
click at [775, 13] on icon at bounding box center [1412, 16] width 8 height 8
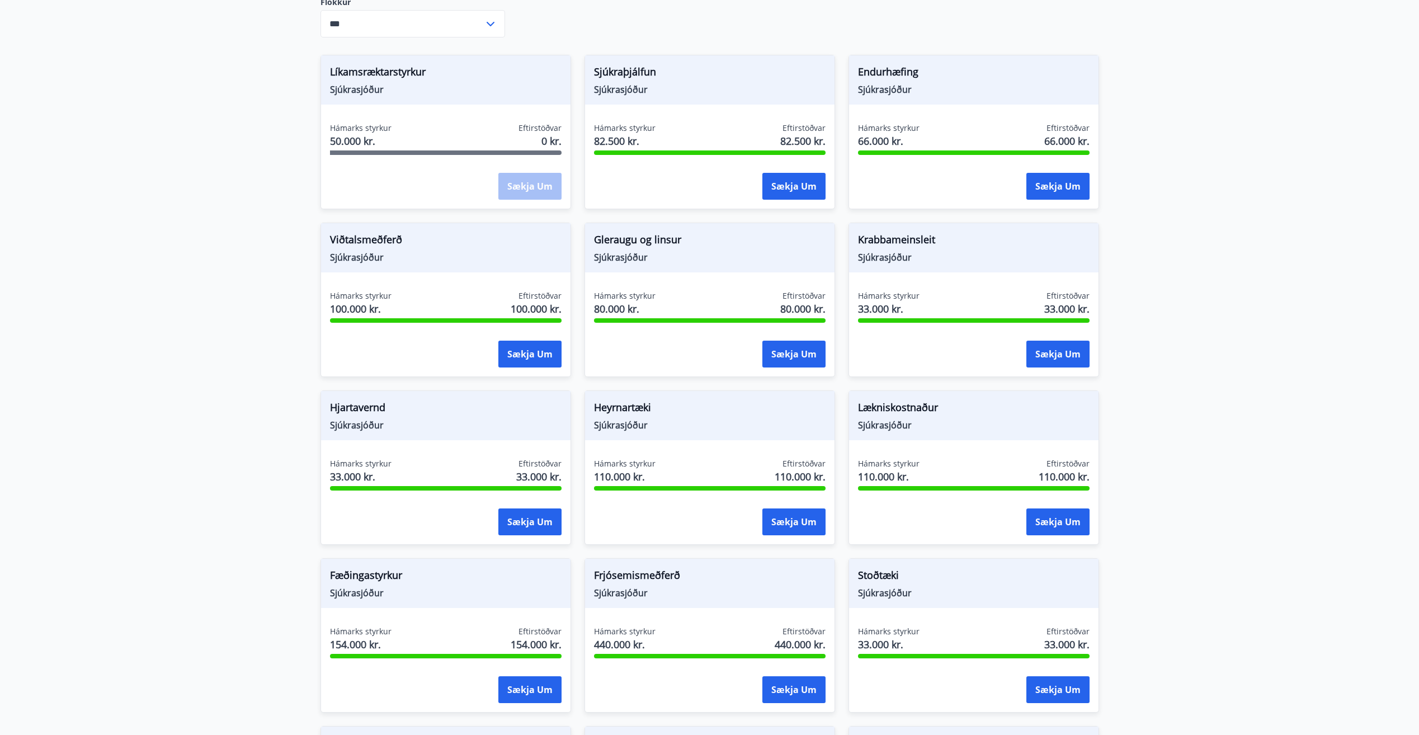
click at [96, 386] on main "Styrkir Umsóknir úr sjóðum FIT eru rafrænar en þannig fást strax upplýsingar um…" at bounding box center [709, 302] width 1419 height 1184
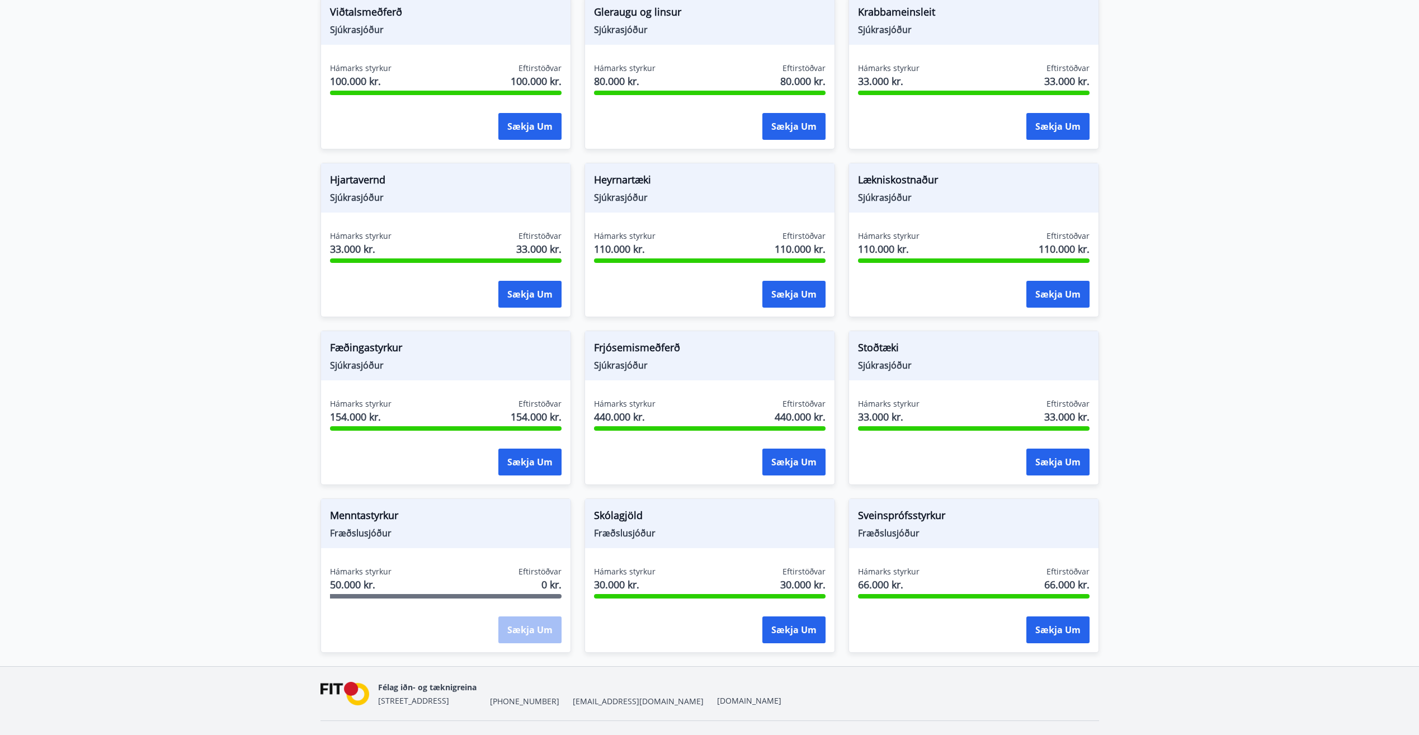
scroll to position [576, 0]
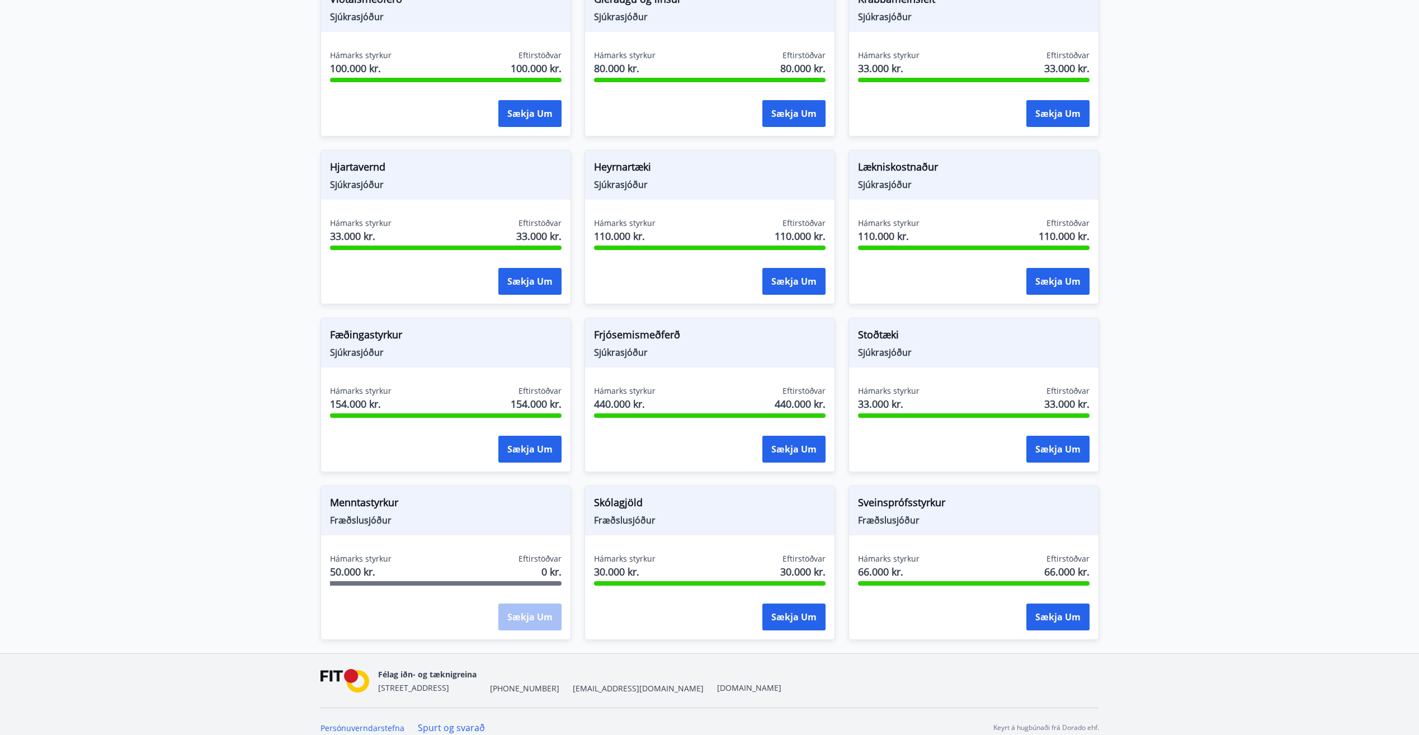
drag, startPoint x: 1187, startPoint y: 352, endPoint x: 1202, endPoint y: 342, distance: 18.1
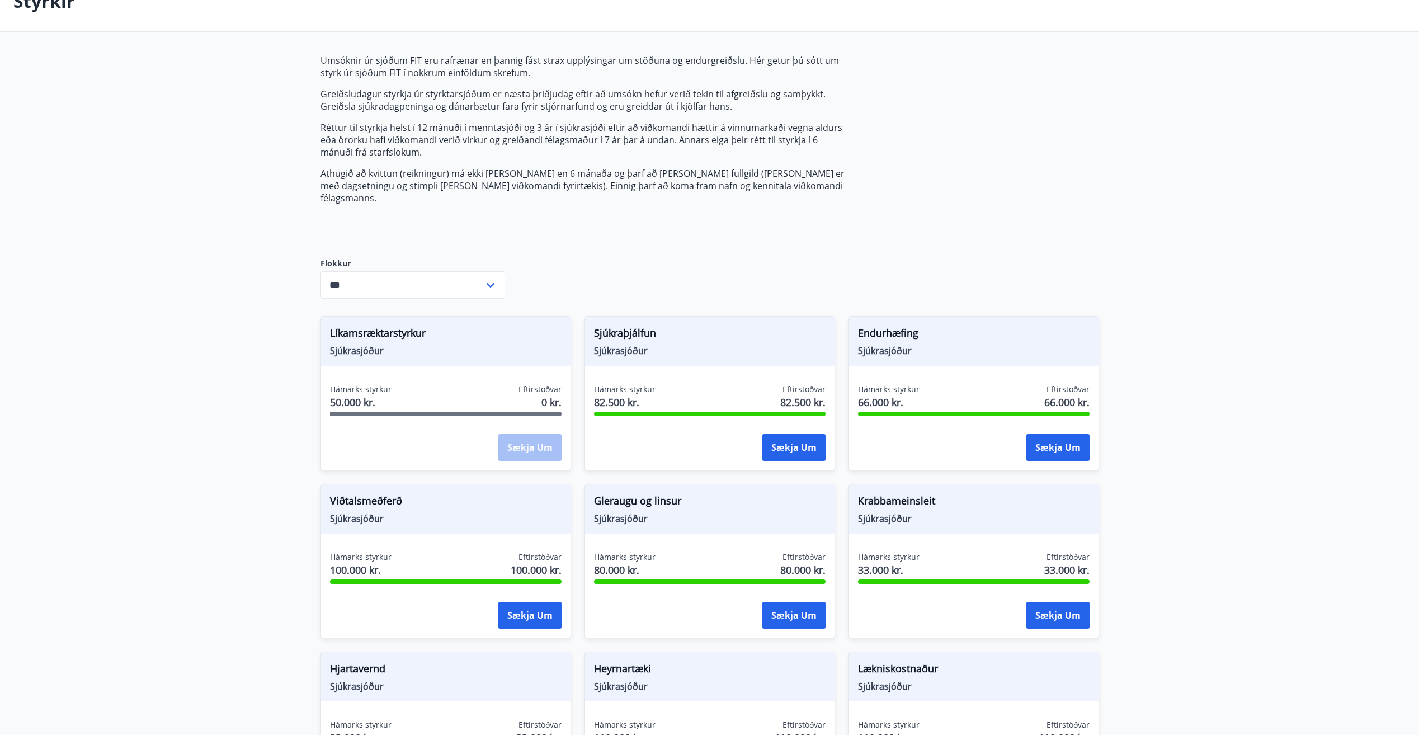
scroll to position [79, 0]
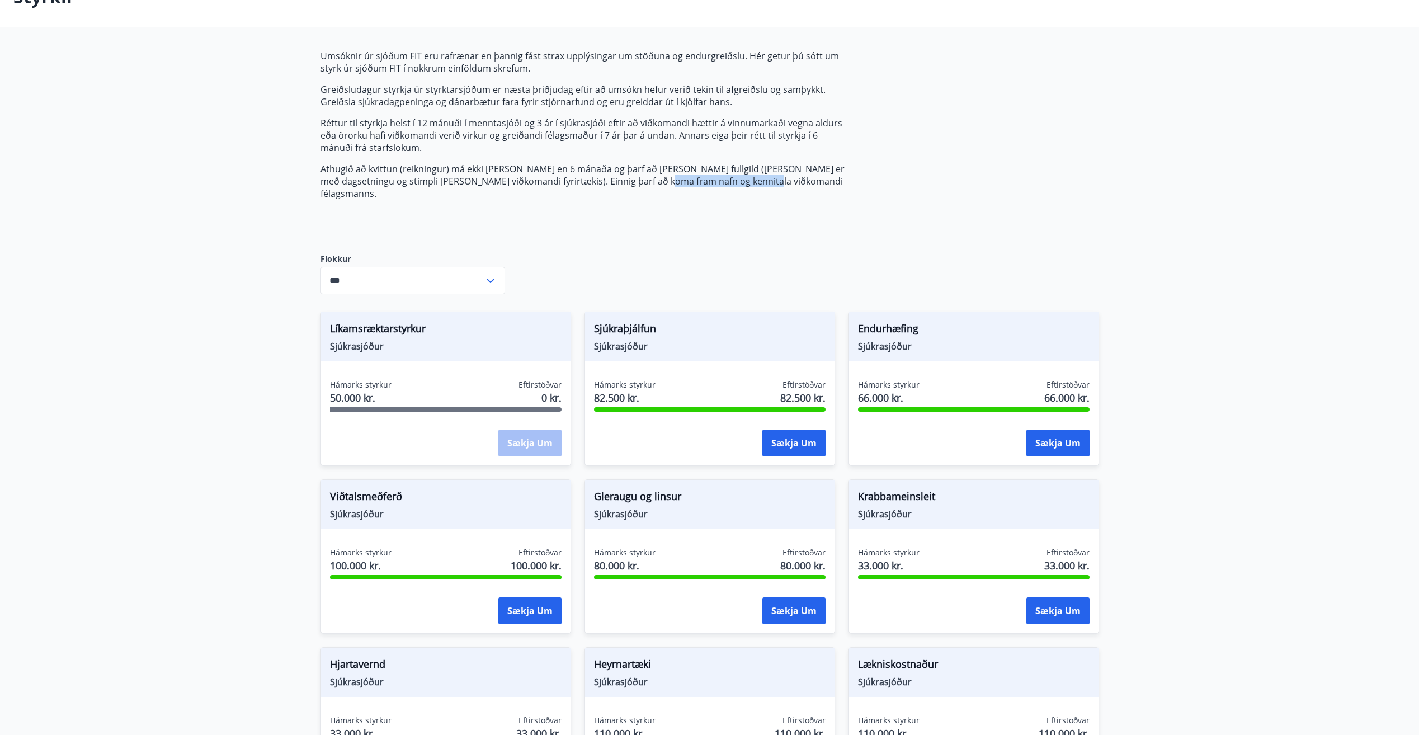
drag, startPoint x: 626, startPoint y: 177, endPoint x: 765, endPoint y: 182, distance: 139.3
click at [765, 182] on p "Athugið að kvittun (reikningur) má ekki [PERSON_NAME] en 6 mánaða og þarf að [P…" at bounding box center [584, 181] width 528 height 37
drag, startPoint x: 765, startPoint y: 182, endPoint x: 546, endPoint y: 179, distance: 219.3
click at [546, 179] on p "Athugið að kvittun (reikningur) má ekki [PERSON_NAME] en 6 mánaða og þarf að [P…" at bounding box center [584, 181] width 528 height 37
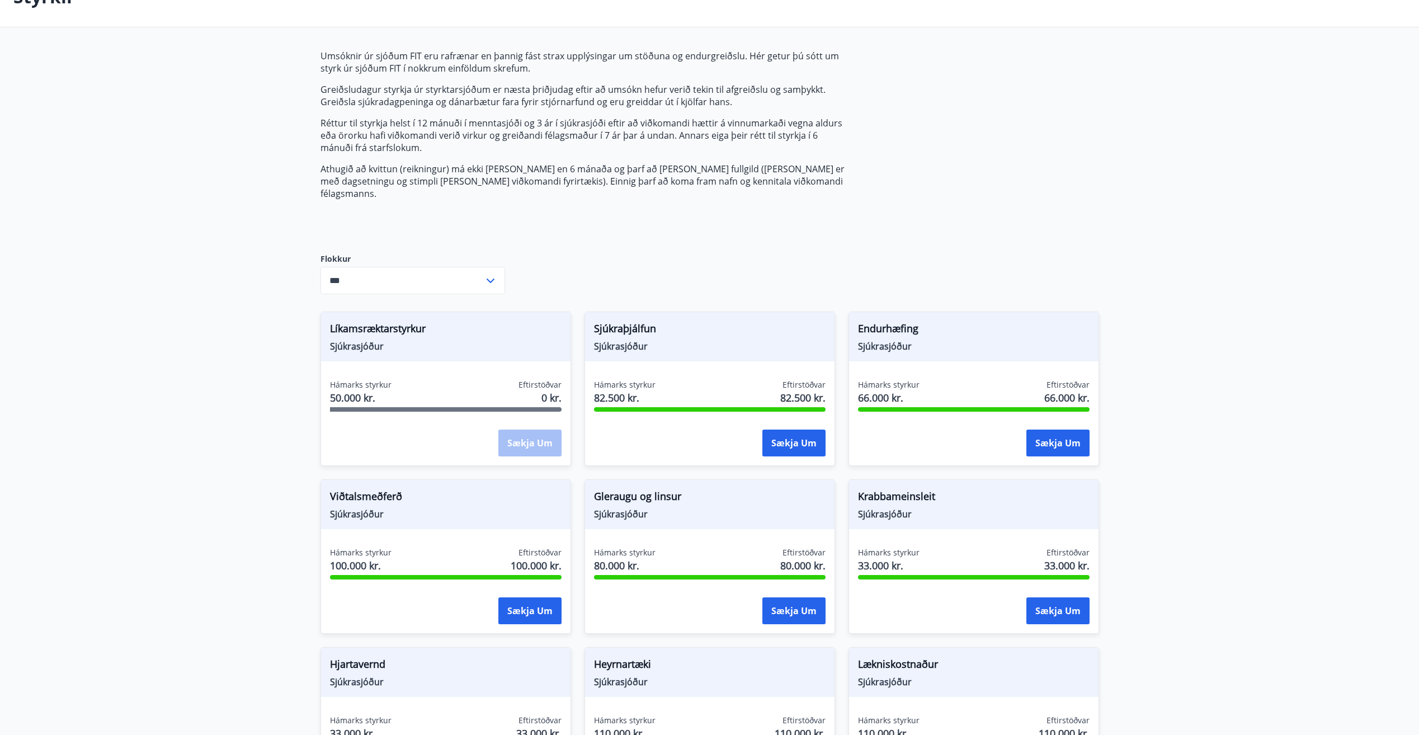
drag, startPoint x: 546, startPoint y: 179, endPoint x: 533, endPoint y: 194, distance: 19.8
click at [533, 194] on div "Umsóknir úr sjóðum FIT eru rafrænar en þannig fást strax upplýsingar um stöðuna…" at bounding box center [584, 143] width 528 height 186
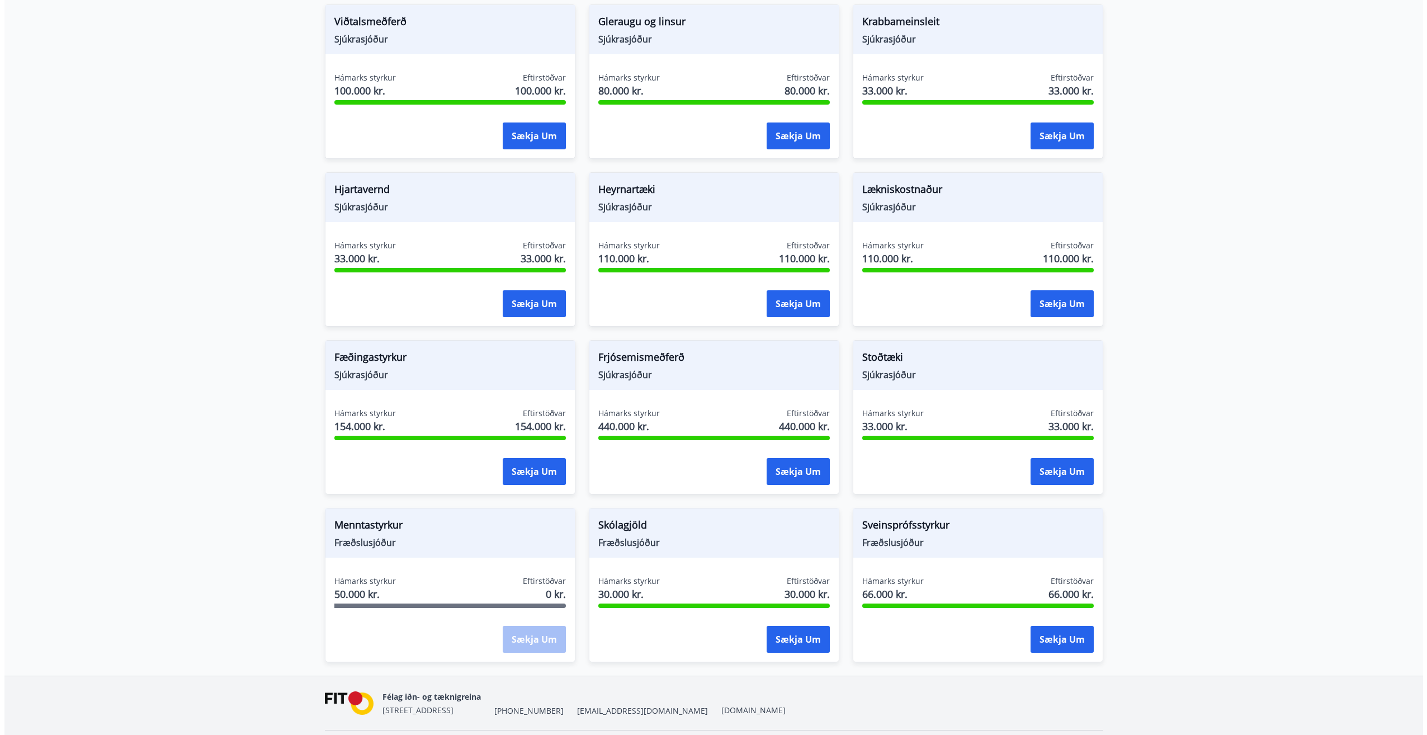
scroll to position [576, 0]
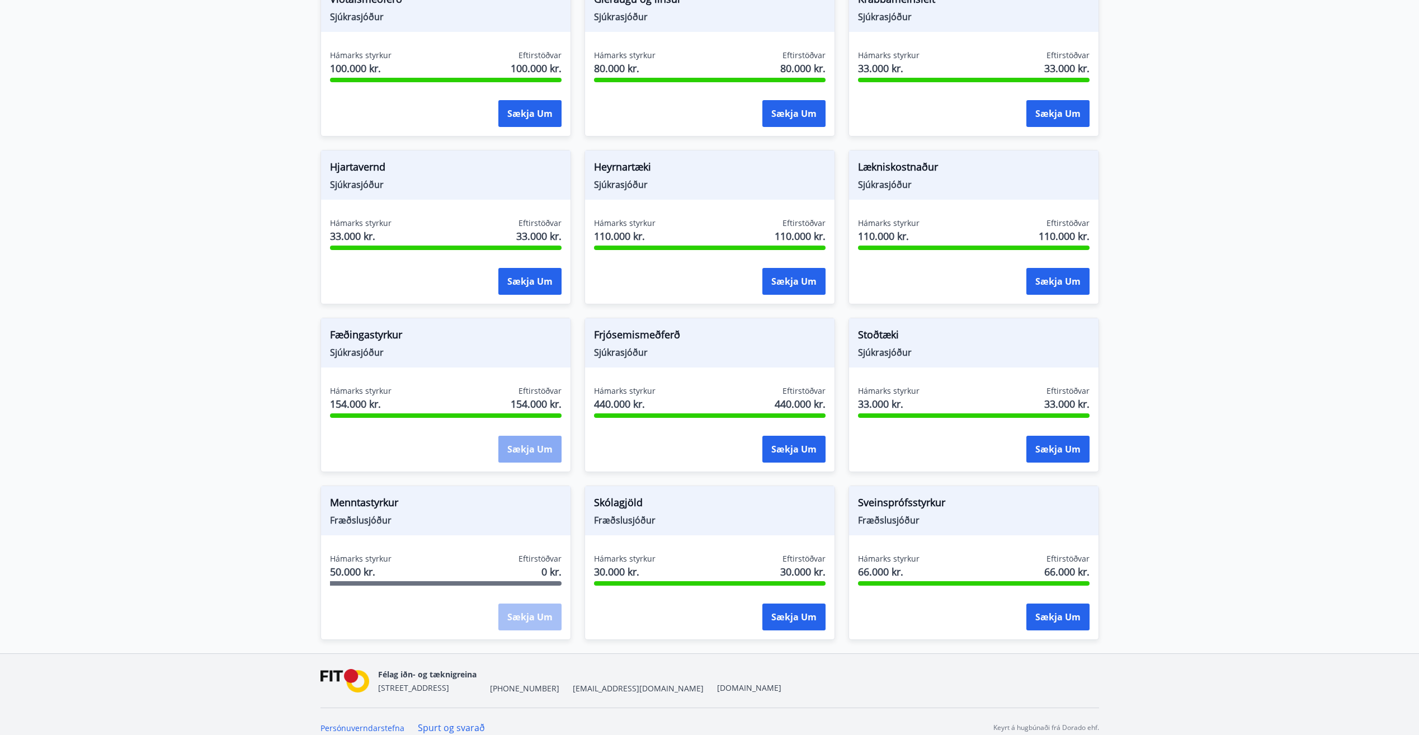
click at [546, 437] on button "Sækja um" at bounding box center [529, 449] width 63 height 27
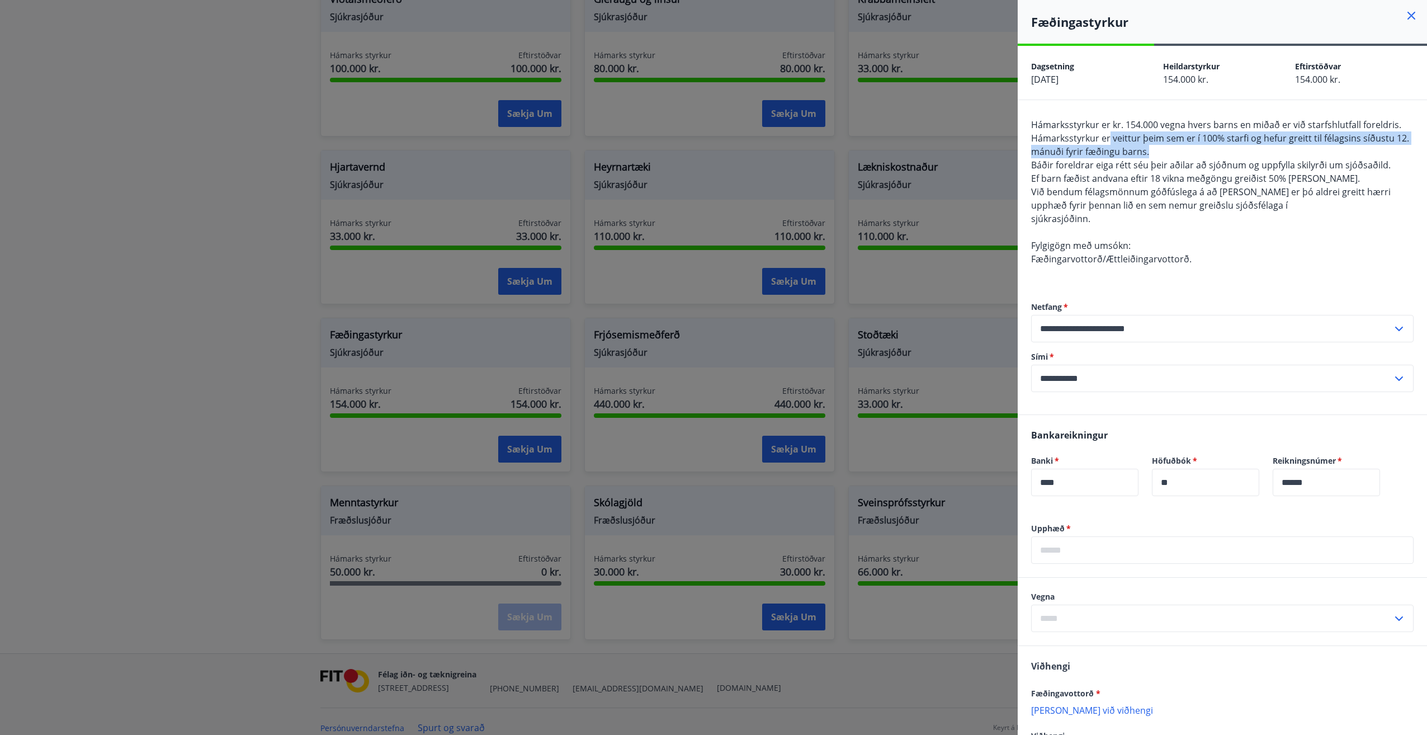
drag, startPoint x: 1109, startPoint y: 139, endPoint x: 1202, endPoint y: 145, distance: 93.0
click at [775, 145] on div "Hámarksstyrkur er kr. 154.000 vegna hvers barns en miðað er við starfshlutfall …" at bounding box center [1222, 198] width 383 height 161
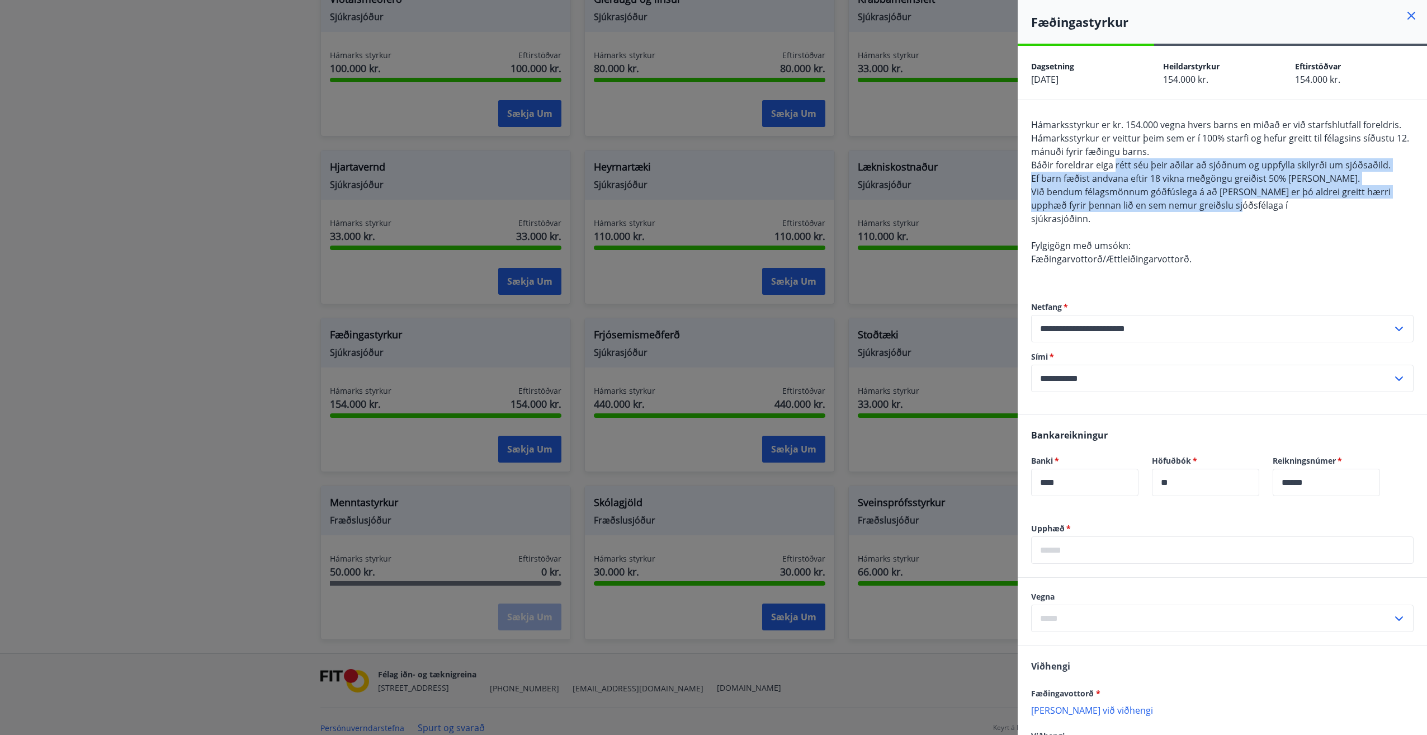
drag, startPoint x: 1117, startPoint y: 164, endPoint x: 1226, endPoint y: 207, distance: 116.7
click at [775, 207] on span "Hámarksstyrkur er kr. 154.000 vegna hvers barns en miðað er við starfshlutfall …" at bounding box center [1220, 192] width 378 height 147
drag, startPoint x: 1226, startPoint y: 207, endPoint x: 1135, endPoint y: 206, distance: 90.6
click at [775, 206] on span "Við bendum félagsmönnum góðfúslega á að [PERSON_NAME] er þó aldrei greitt hærri…" at bounding box center [1211, 199] width 360 height 26
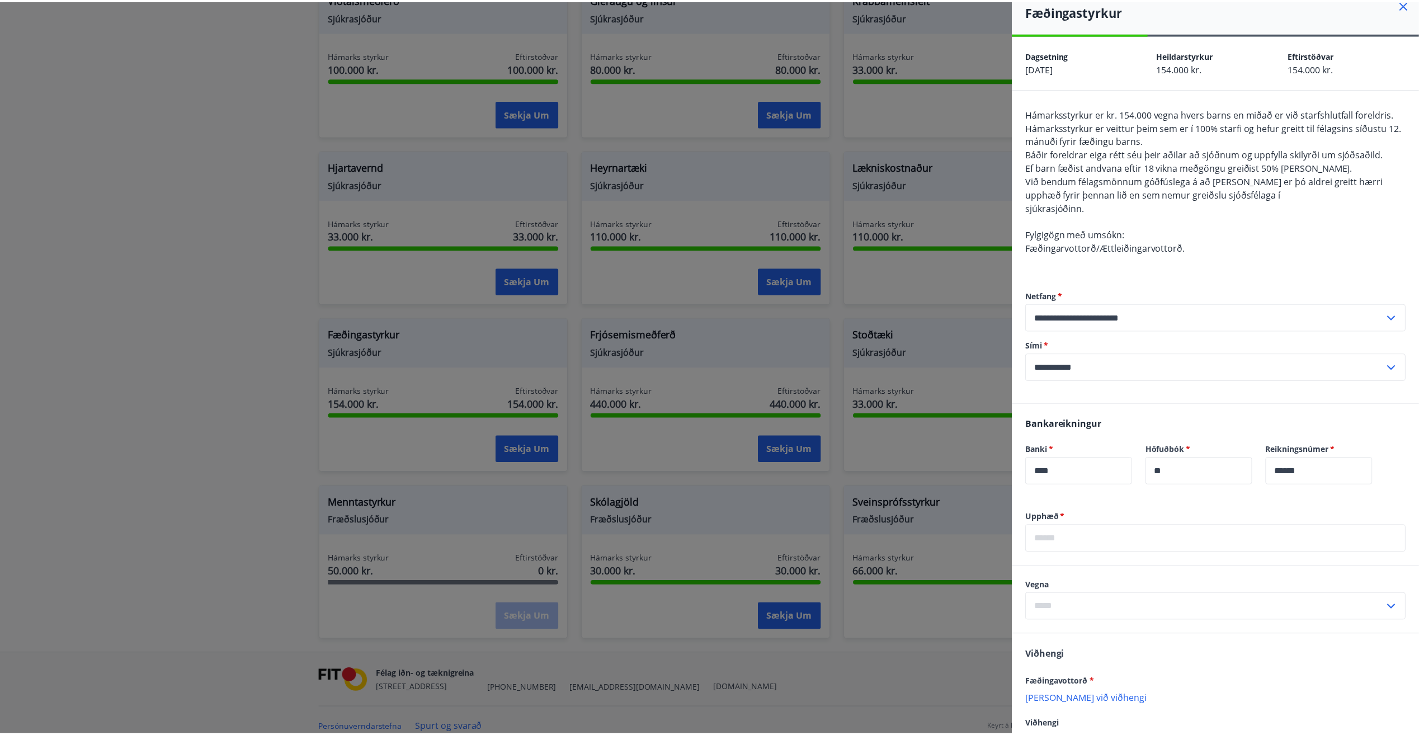
scroll to position [0, 0]
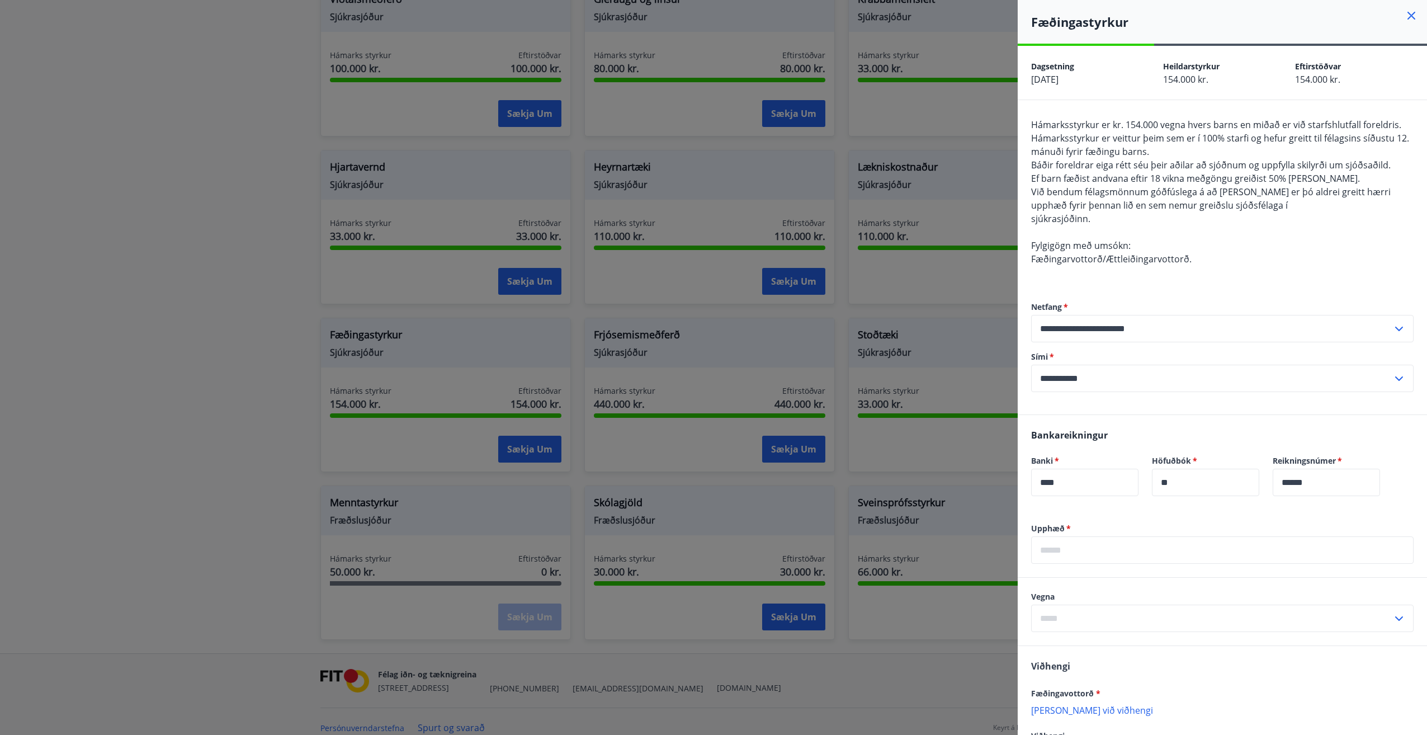
click at [775, 11] on div "Fæðingastyrkur" at bounding box center [1222, 22] width 409 height 44
click at [775, 15] on icon at bounding box center [1411, 15] width 13 height 13
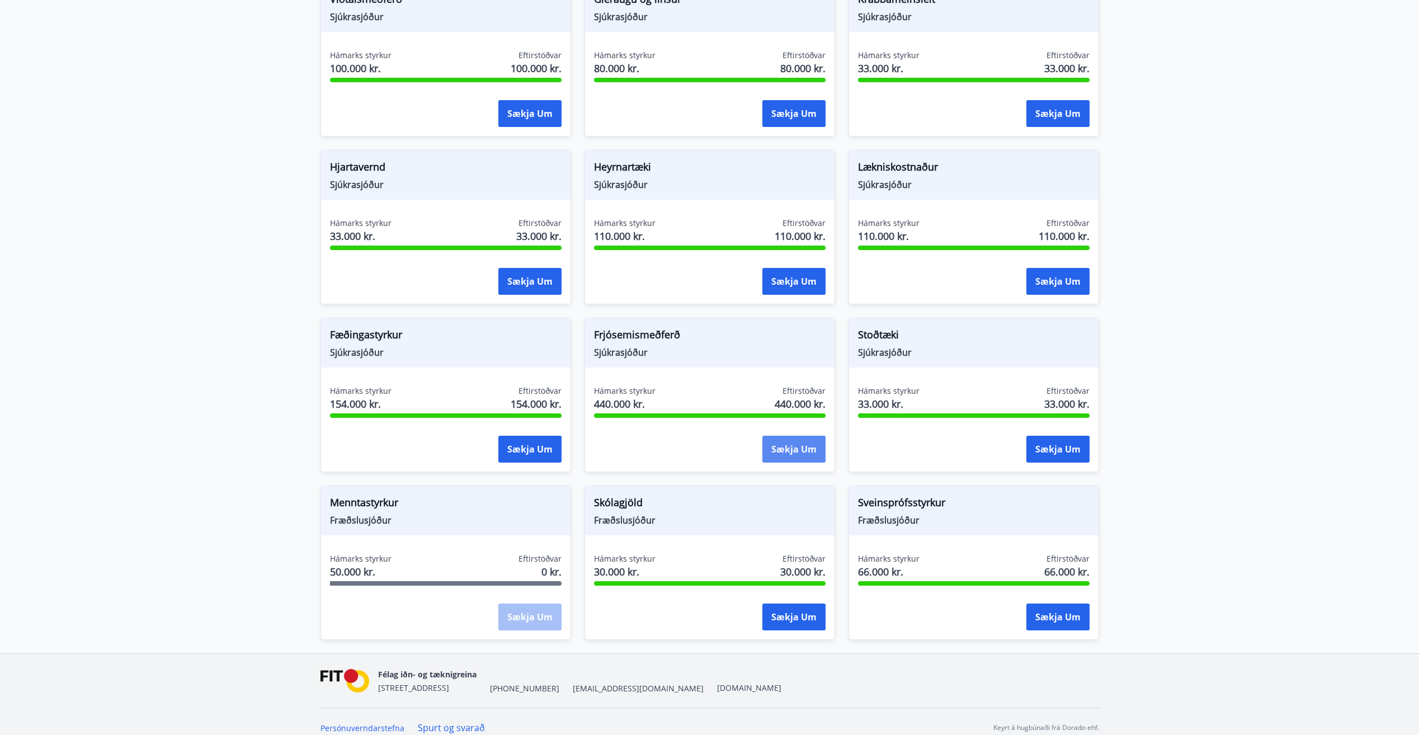
click at [775, 439] on button "Sækja um" at bounding box center [793, 449] width 63 height 27
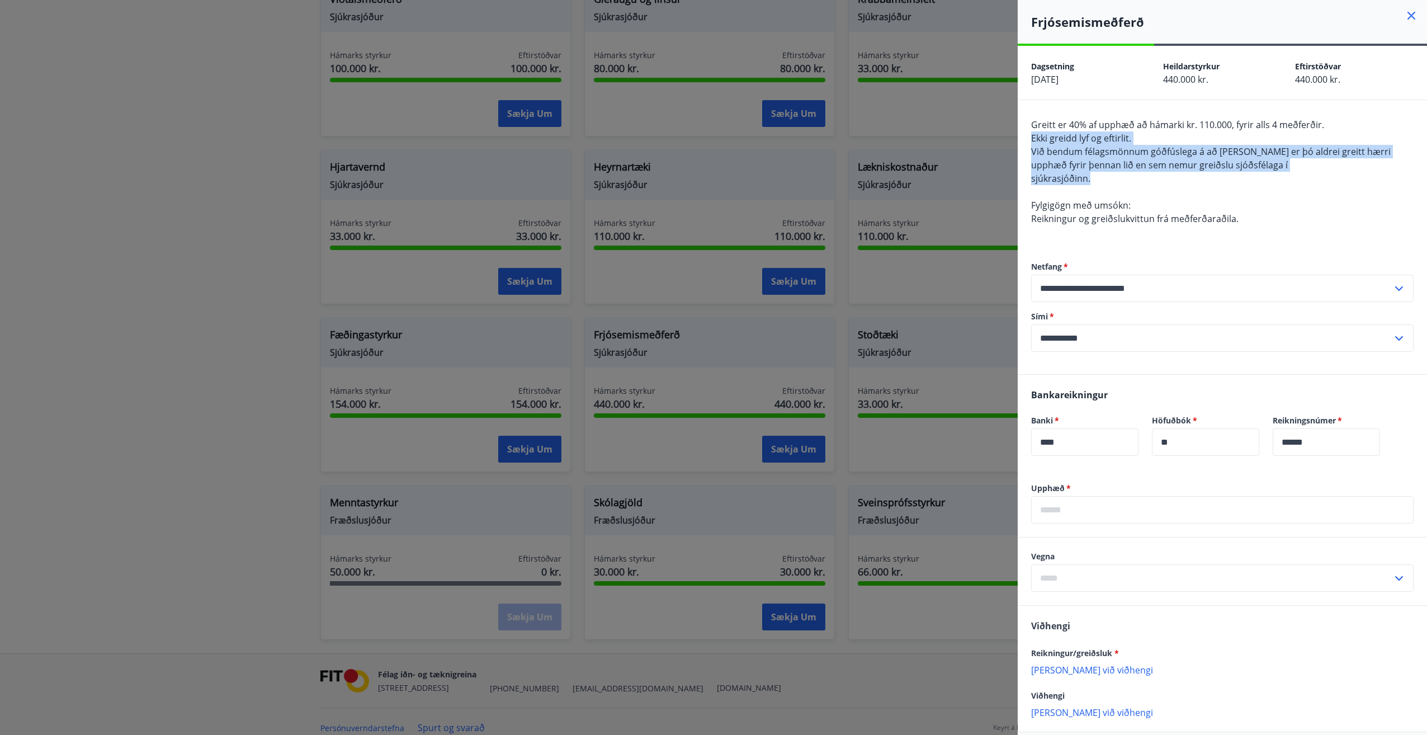
drag, startPoint x: 1158, startPoint y: 138, endPoint x: 1241, endPoint y: 173, distance: 90.0
click at [775, 173] on div "Greitt er 40% af upphæð að hámarki kr. 110.000, fyrir alls 4 meðferðir. Ekki gr…" at bounding box center [1222, 178] width 383 height 121
drag, startPoint x: 1220, startPoint y: 157, endPoint x: 1185, endPoint y: 145, distance: 37.0
click at [775, 145] on div "Greitt er 40% af upphæð að hámarki kr. 110.000, fyrir alls 4 meðferðir. Ekki gr…" at bounding box center [1222, 178] width 383 height 121
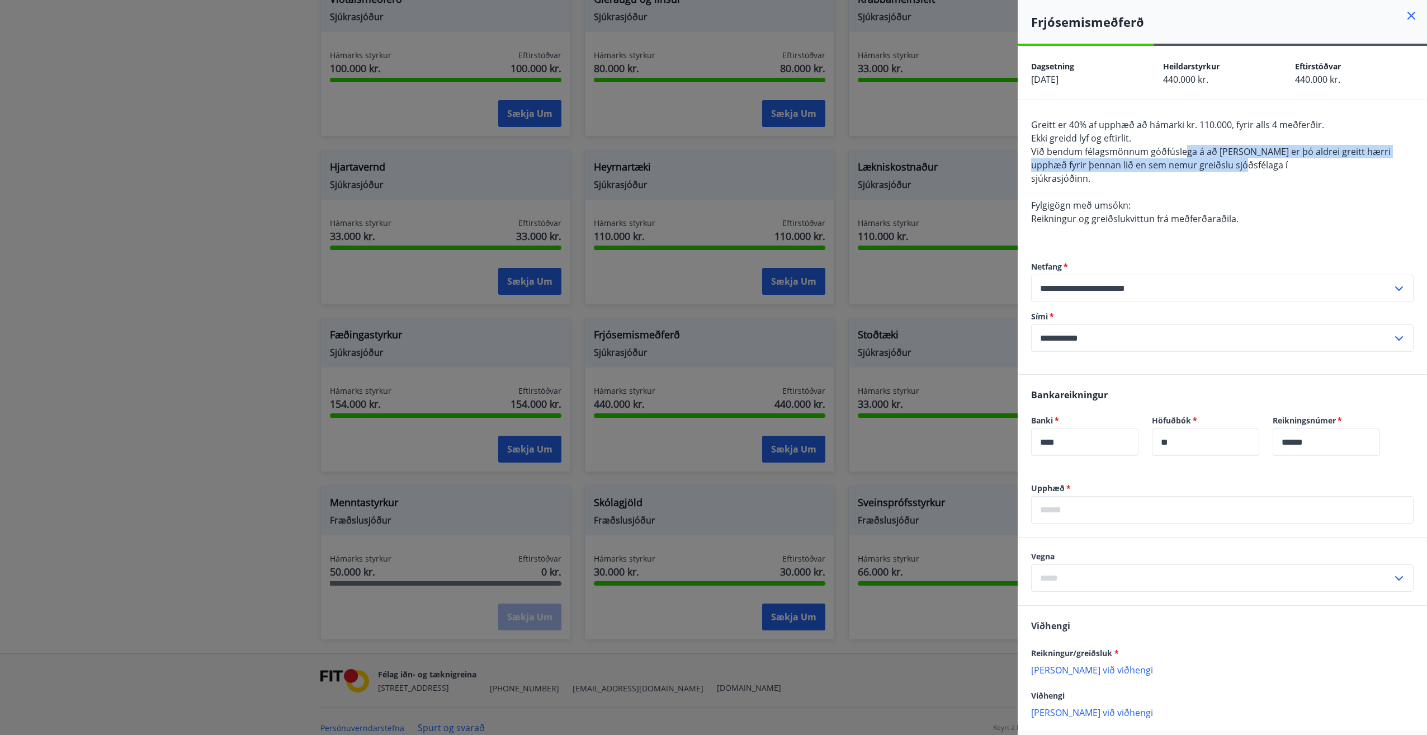
click at [775, 145] on span "Við bendum félagsmönnum góðfúslega á að [PERSON_NAME] er þó aldrei greitt hærri…" at bounding box center [1211, 158] width 360 height 26
drag, startPoint x: 1185, startPoint y: 145, endPoint x: 1191, endPoint y: 158, distance: 13.8
click at [775, 158] on div "Greitt er 40% af upphæð að hámarki kr. 110.000, fyrir alls 4 meðferðir. Ekki gr…" at bounding box center [1222, 178] width 383 height 121
click at [775, 16] on icon at bounding box center [1412, 16] width 2 height 2
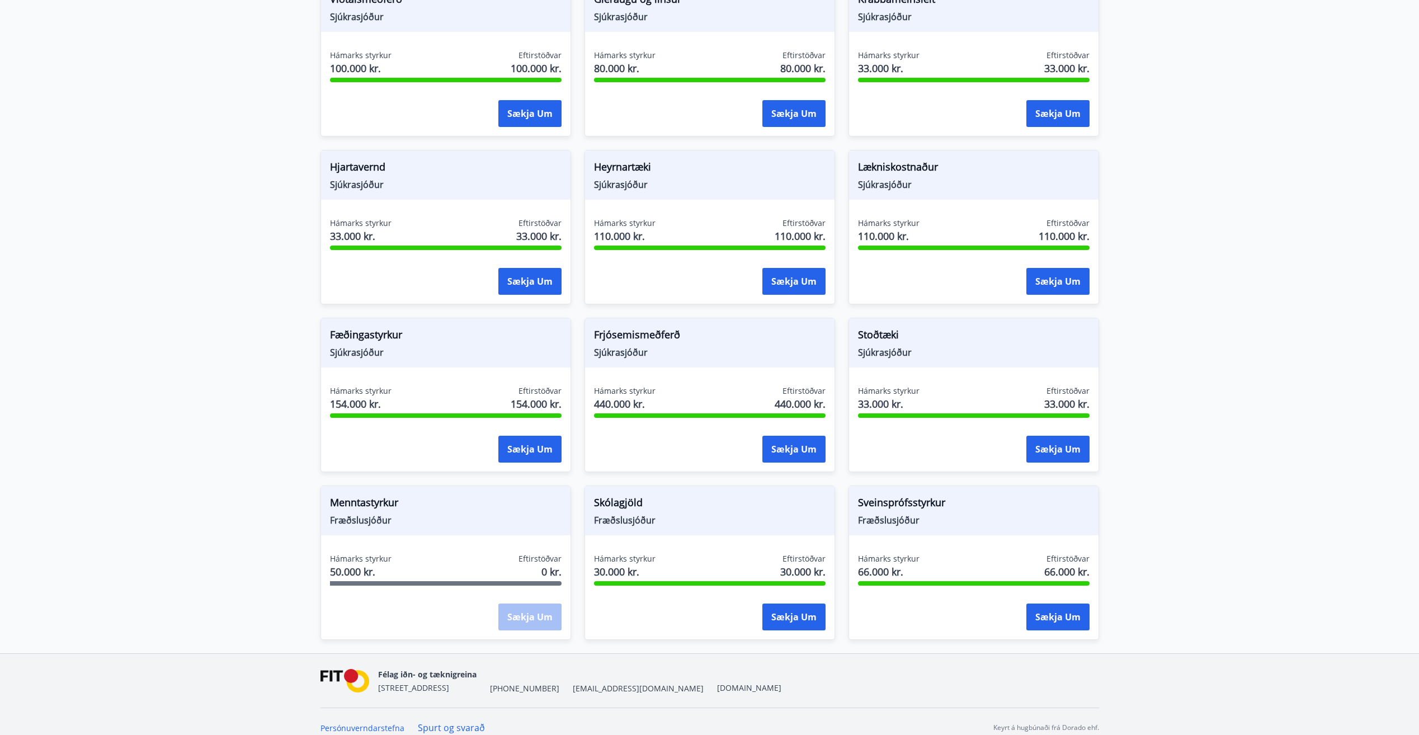
click at [775, 197] on main "Styrkir Umsóknir úr sjóðum FIT eru rafrænar en þannig fást strax upplýsingar um…" at bounding box center [709, 61] width 1419 height 1184
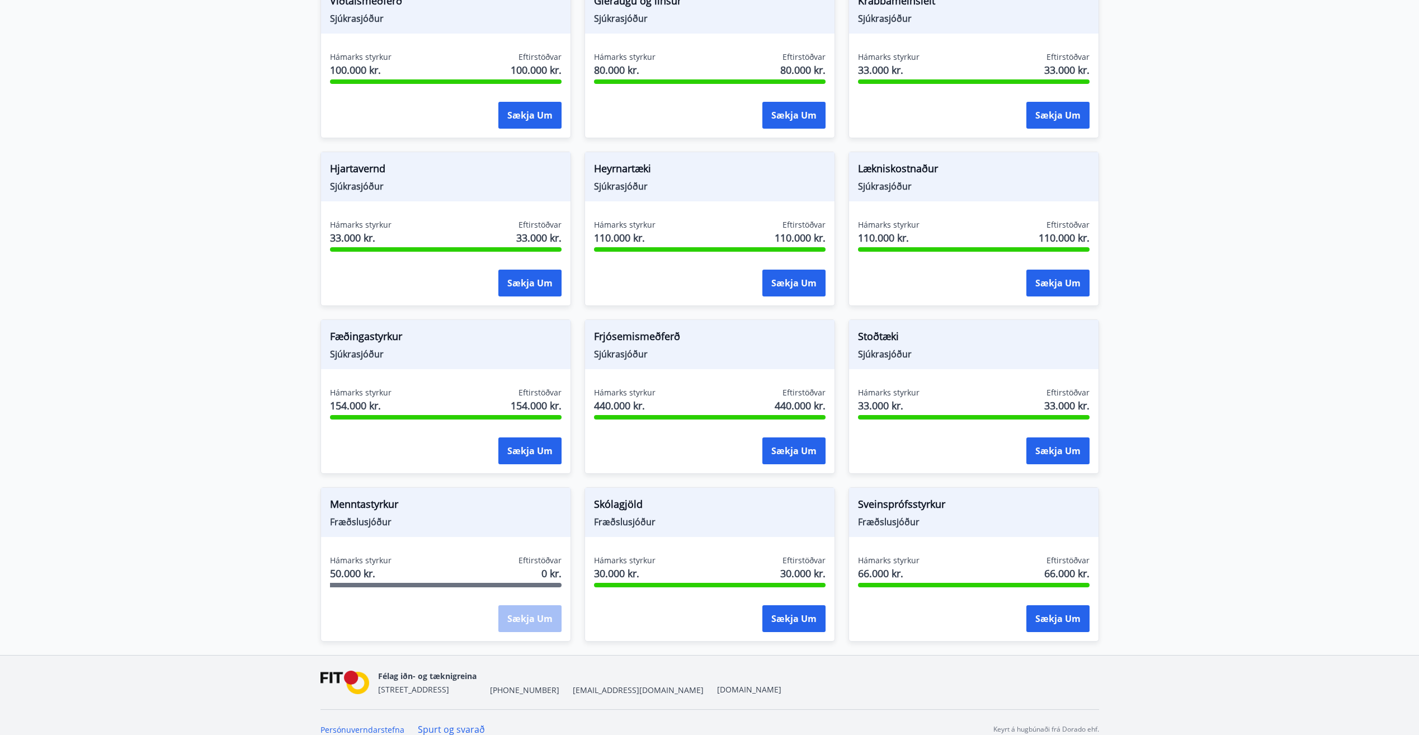
scroll to position [576, 0]
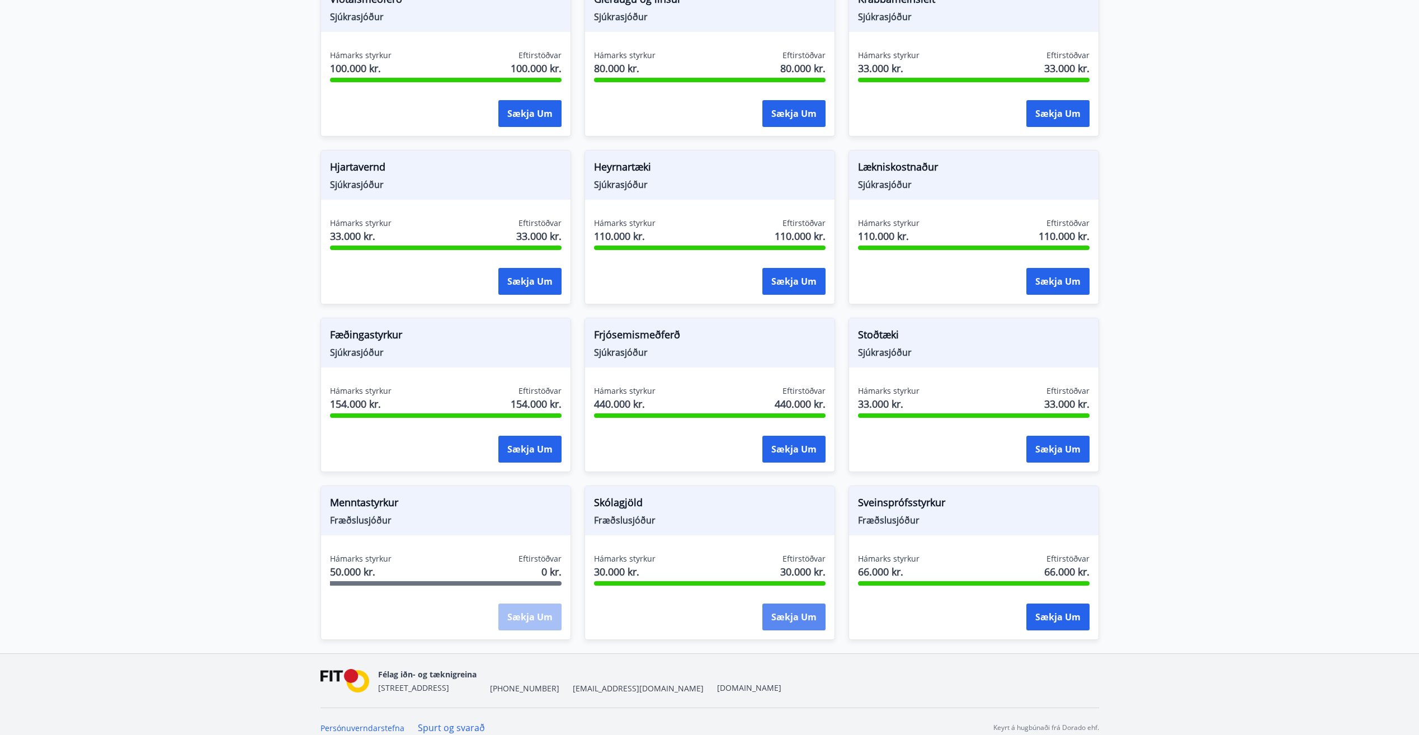
click at [775, 525] on button "Sækja um" at bounding box center [793, 616] width 63 height 27
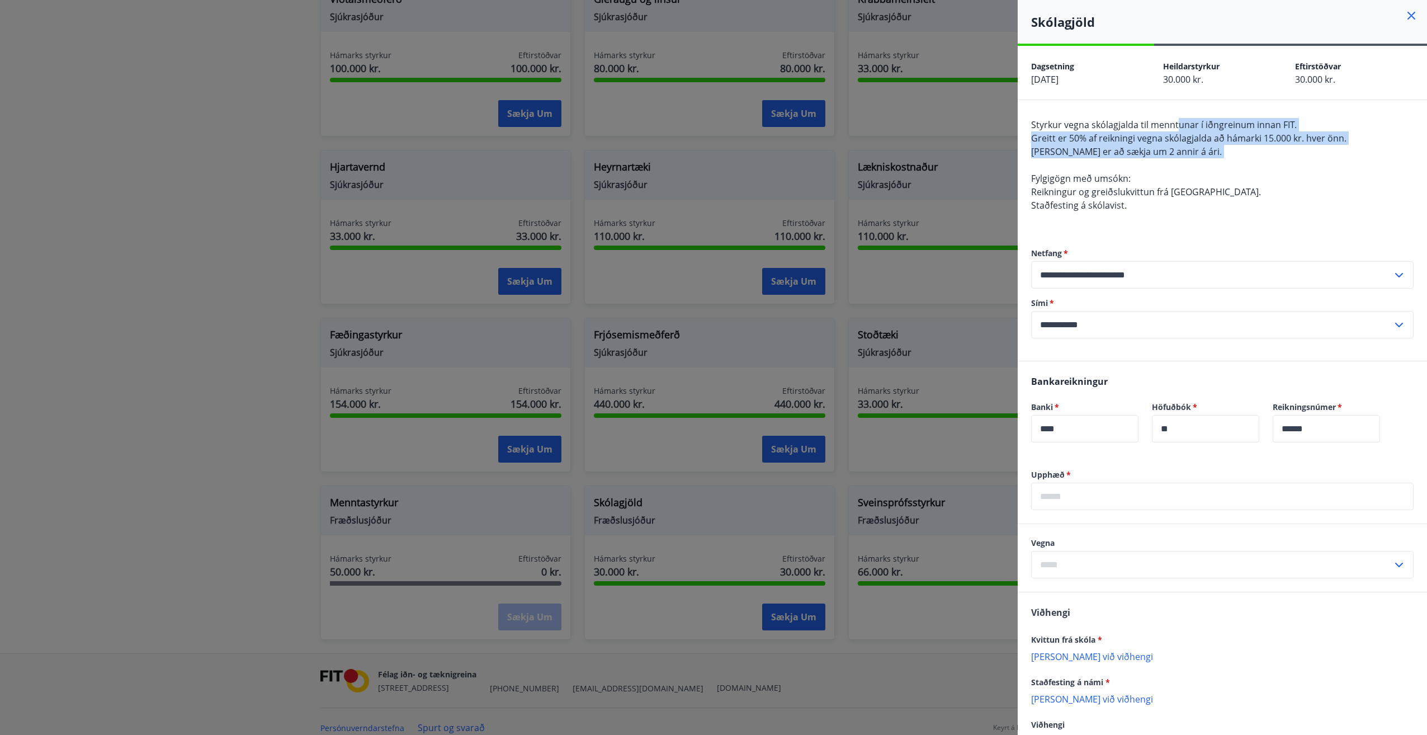
drag, startPoint x: 1180, startPoint y: 127, endPoint x: 1220, endPoint y: 158, distance: 51.0
click at [775, 158] on div "Styrkur vegna skólagjalda til menntunar í iðngreinum innan FIT. Greitt er 50% a…" at bounding box center [1222, 171] width 383 height 107
drag, startPoint x: 1220, startPoint y: 158, endPoint x: 1406, endPoint y: 18, distance: 232.8
click at [775, 18] on icon at bounding box center [1412, 16] width 8 height 8
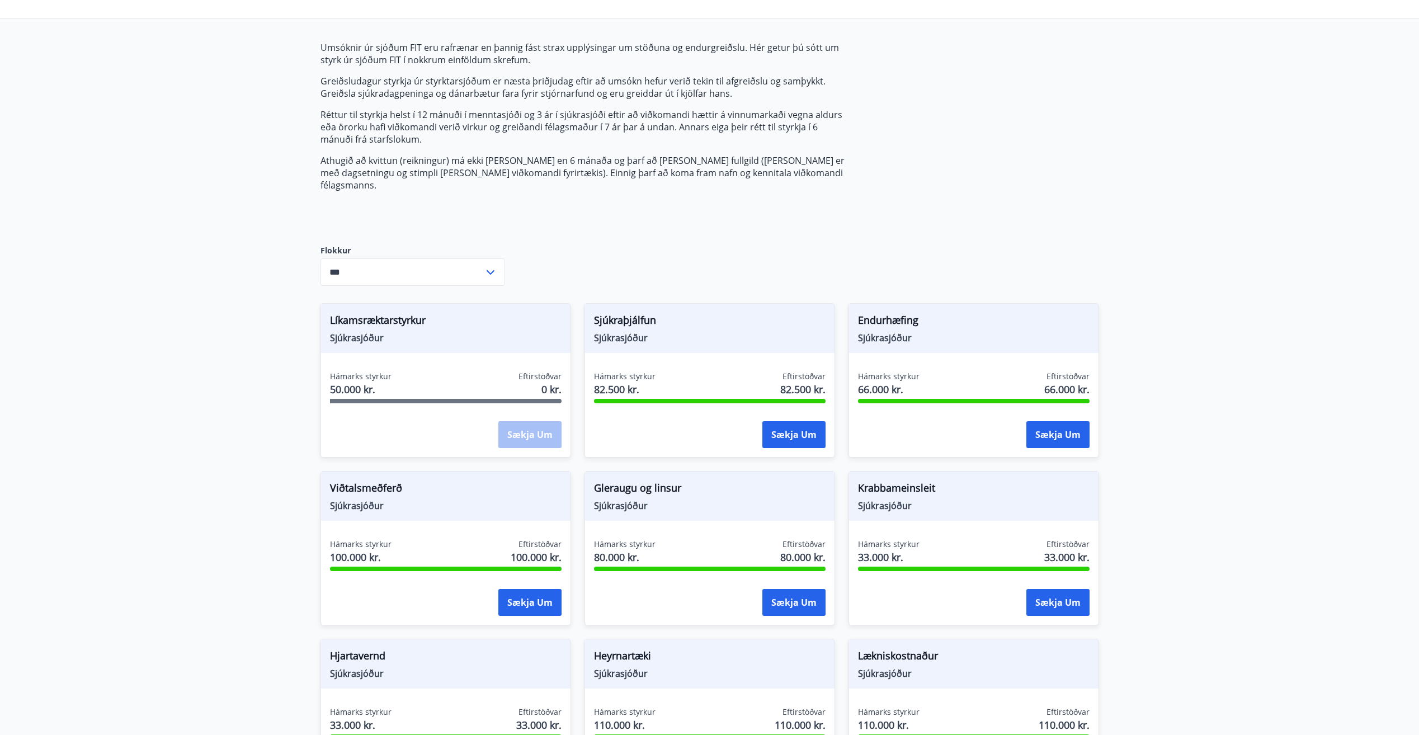
scroll to position [0, 0]
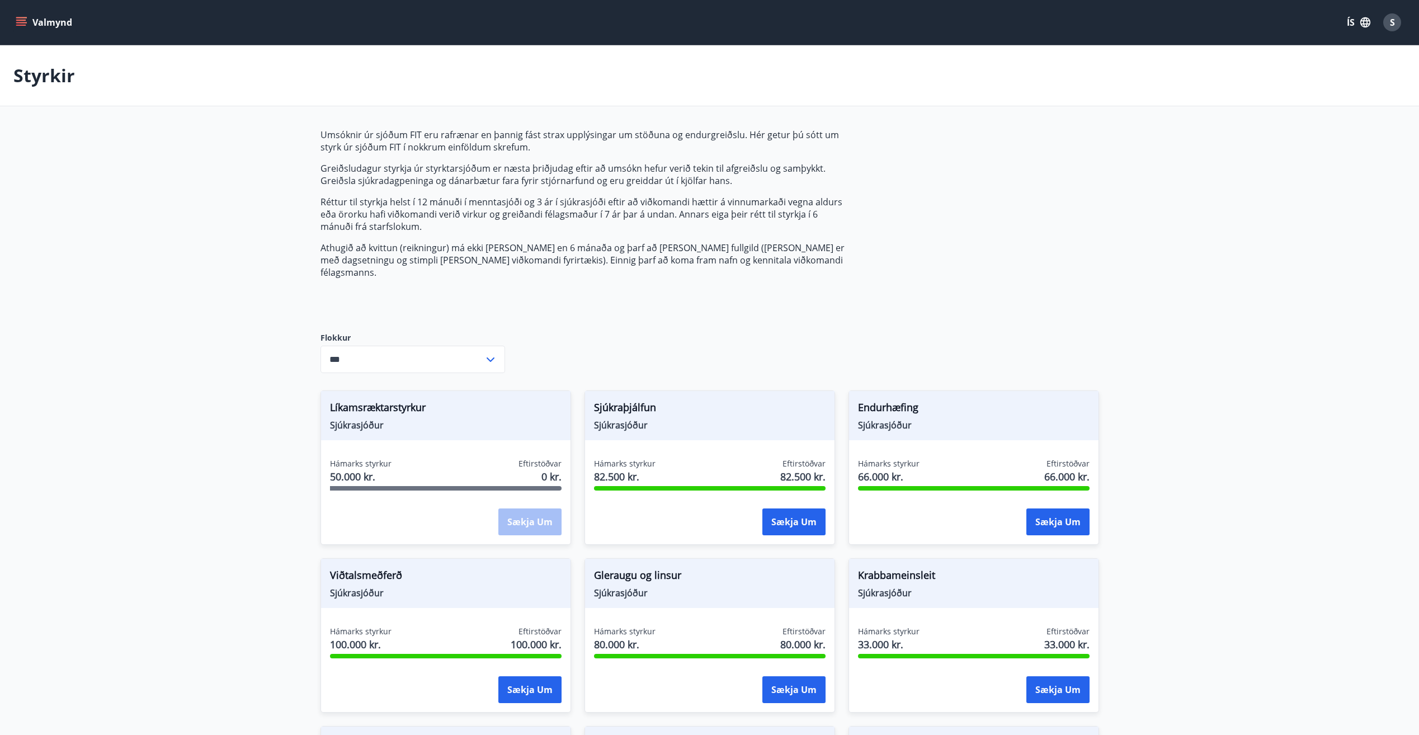
click at [15, 18] on button "Valmynd" at bounding box center [44, 22] width 63 height 20
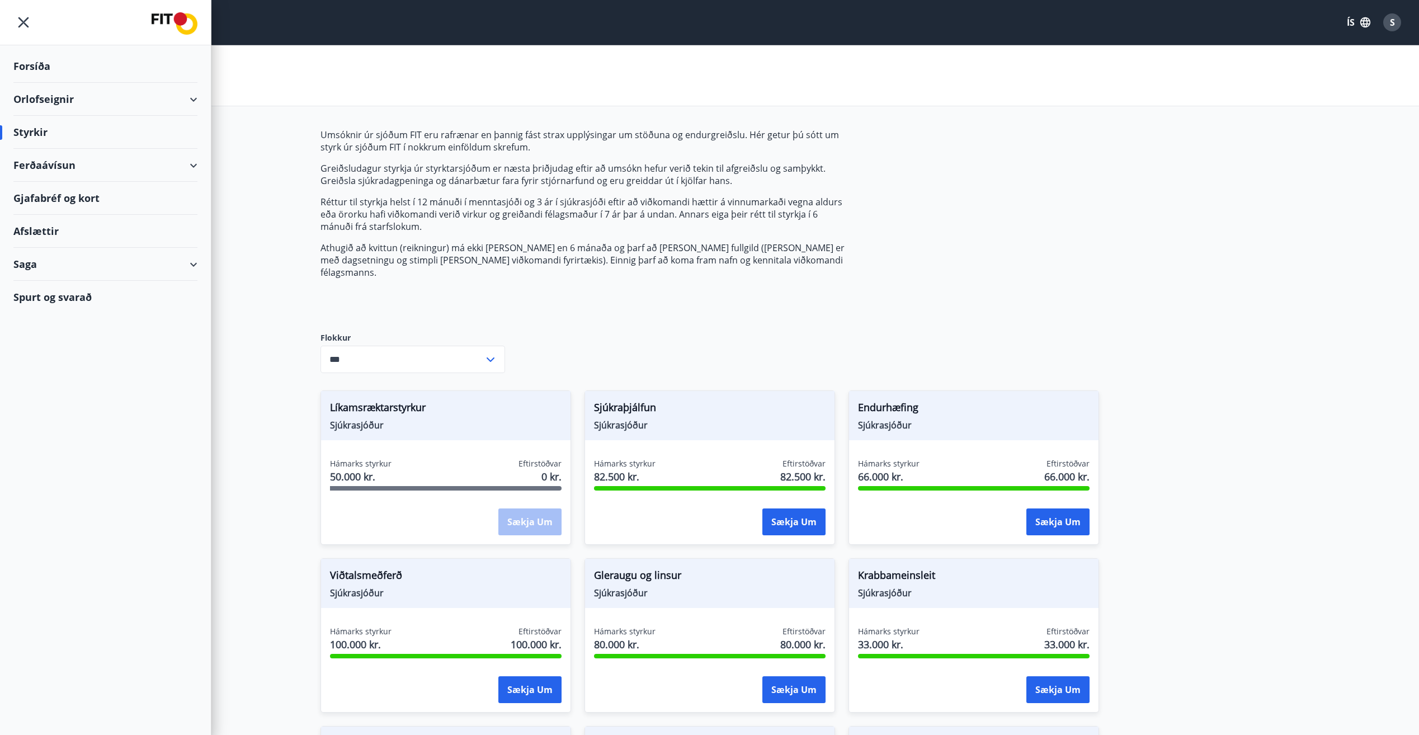
click at [82, 261] on div "Saga" at bounding box center [105, 264] width 184 height 33
click at [63, 414] on div "Styrkjasaga" at bounding box center [105, 409] width 166 height 23
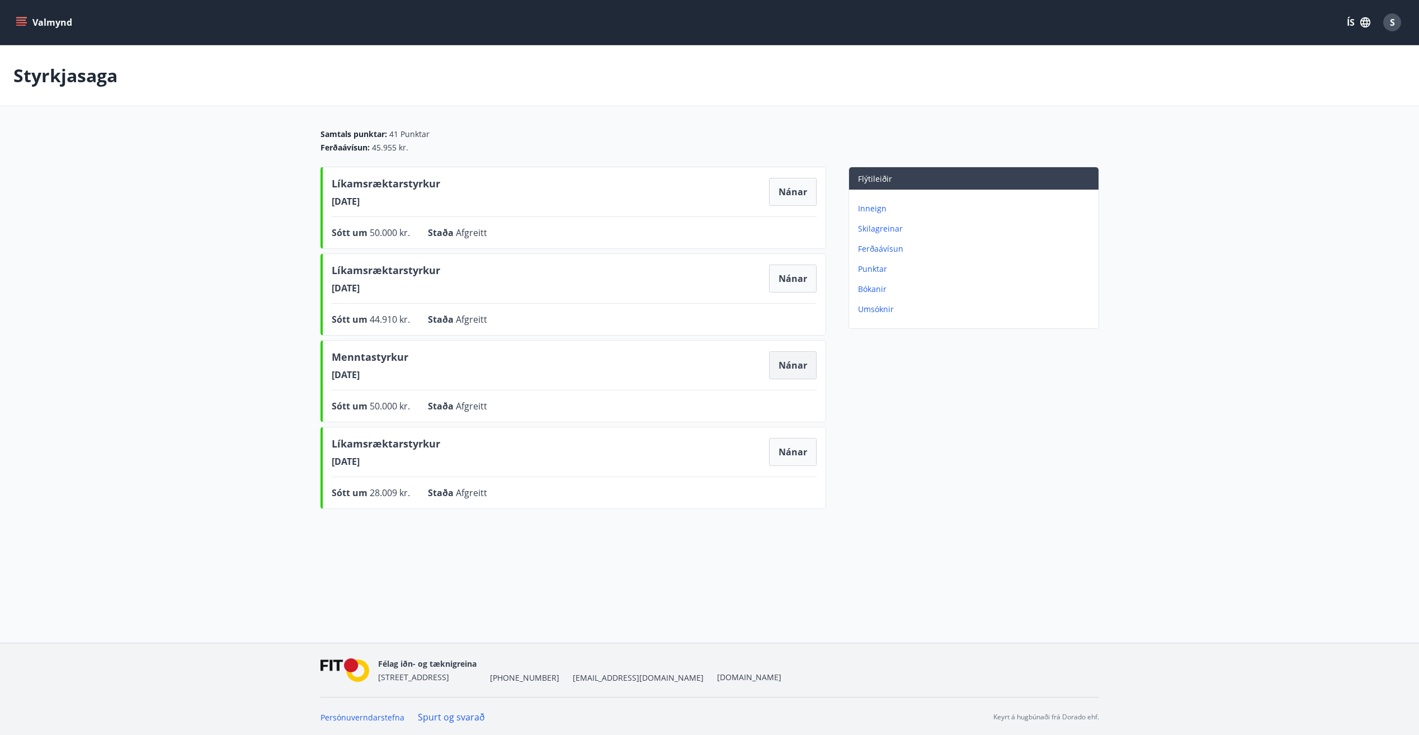
click at [775, 369] on button "Nánar" at bounding box center [793, 365] width 48 height 28
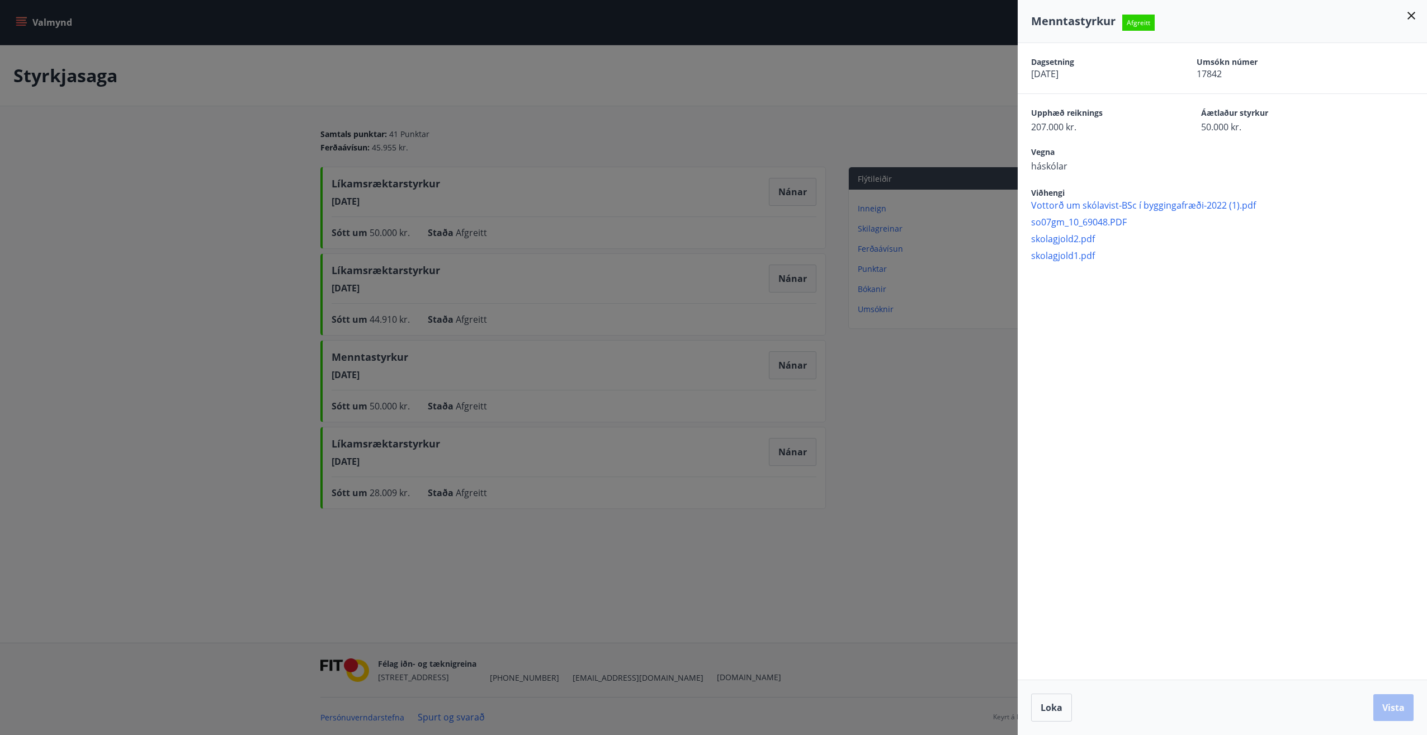
click at [775, 218] on span "so07gm_10_69048.PDF" at bounding box center [1229, 222] width 396 height 12
click at [775, 236] on span "skolagjold2.pdf" at bounding box center [1229, 239] width 396 height 12
click at [775, 253] on span "skolagjold1.pdf" at bounding box center [1229, 255] width 396 height 12
click at [775, 17] on icon at bounding box center [1411, 15] width 13 height 13
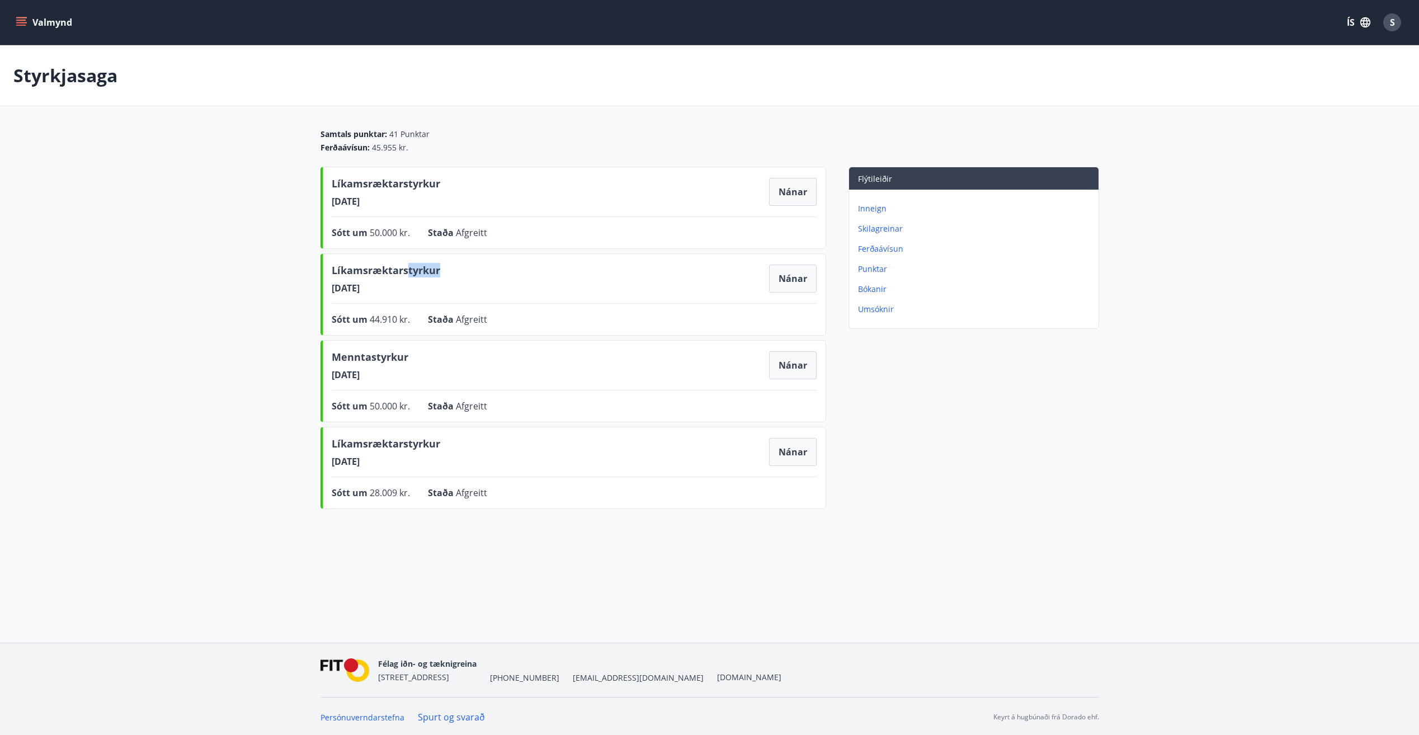
drag, startPoint x: 416, startPoint y: 263, endPoint x: 525, endPoint y: 280, distance: 110.3
click at [525, 280] on div "Líkamsræktarstyrkur [DATE] Nánar Sótt um 44.910 kr. Staða Afgreitt Nánar" at bounding box center [573, 294] width 506 height 82
click at [525, 280] on div "Líkamsræktarstyrkur [DATE] Nánar" at bounding box center [574, 278] width 485 height 31
